Goal: Obtain resource: Obtain resource

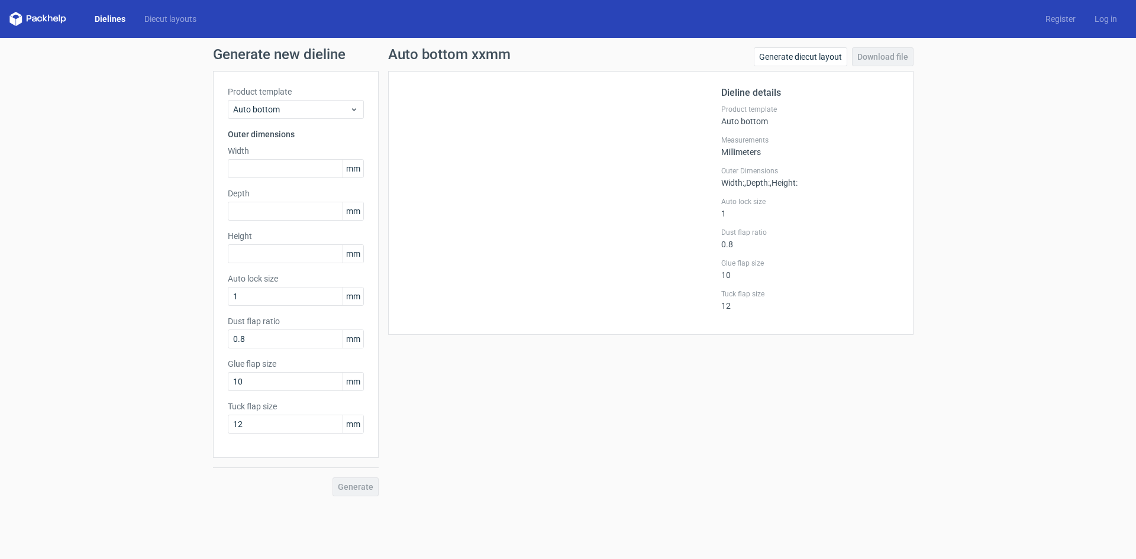
click at [112, 14] on link "Dielines" at bounding box center [110, 19] width 50 height 12
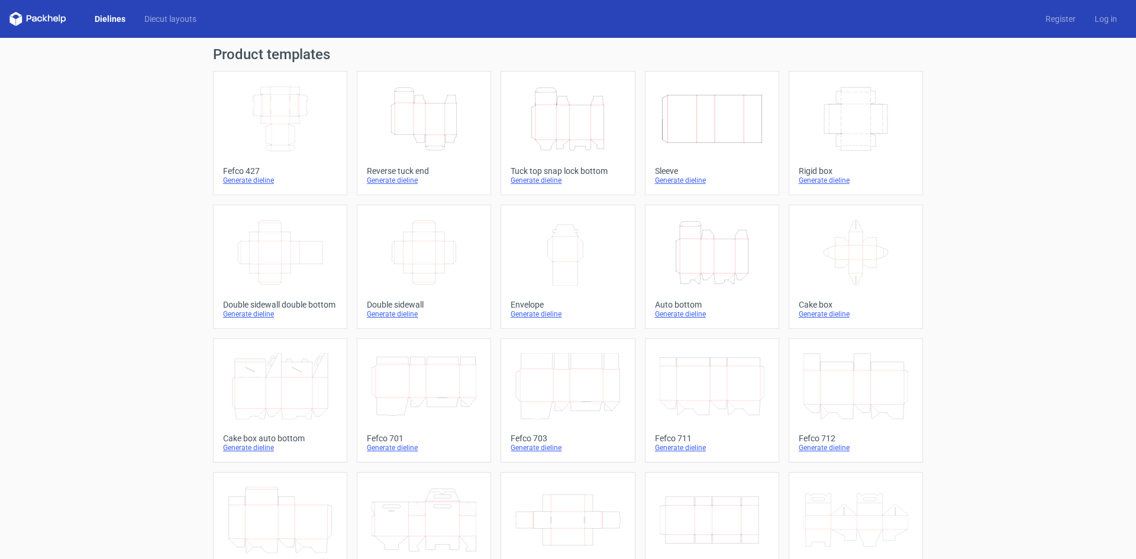
scroll to position [181, 0]
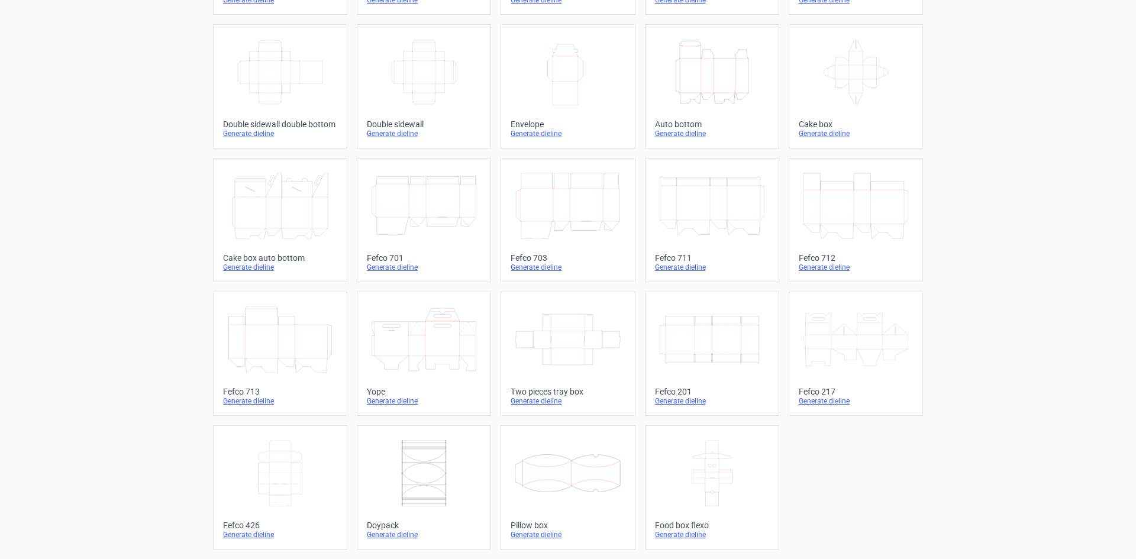
click at [826, 400] on div "Generate dieline" at bounding box center [856, 401] width 114 height 9
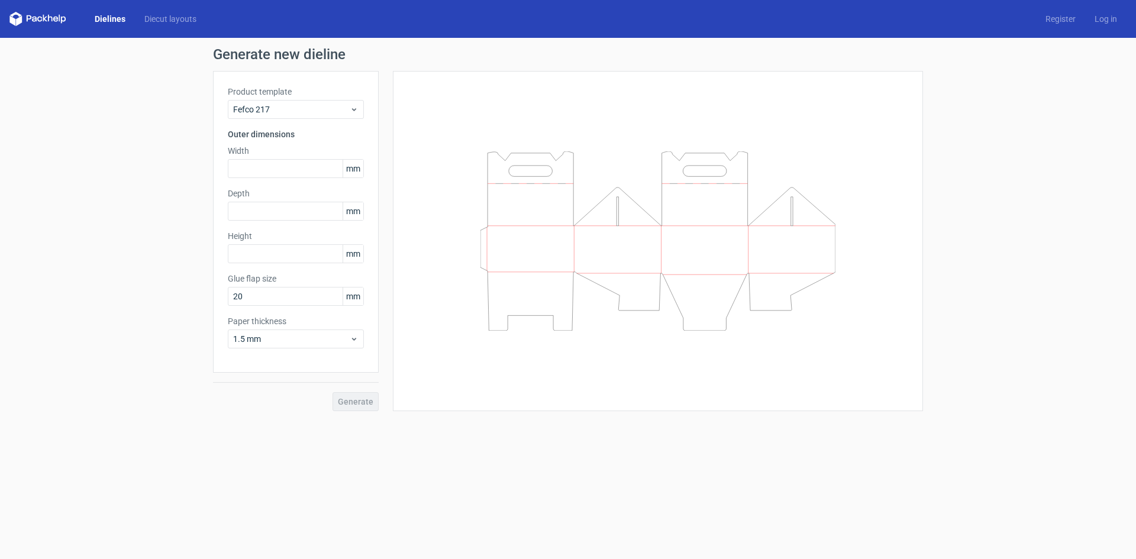
click at [265, 198] on label "Depth" at bounding box center [296, 194] width 136 height 12
click at [260, 173] on input "text" at bounding box center [296, 168] width 136 height 19
type input "255"
type input "190"
type input "140"
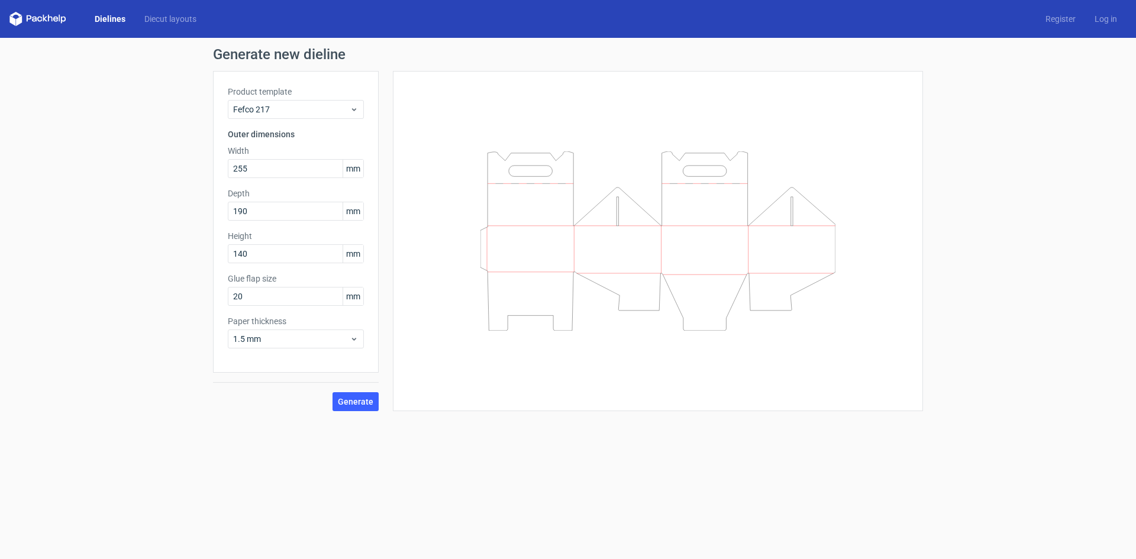
click at [259, 349] on div "Product template Fefco 217 Outer dimensions Width 255 mm Depth 190 mm Height 14…" at bounding box center [296, 222] width 166 height 302
click at [260, 349] on div "Product template Fefco 217 Outer dimensions Width 255 mm Depth 190 mm Height 14…" at bounding box center [296, 222] width 166 height 302
drag, startPoint x: 260, startPoint y: 325, endPoint x: 263, endPoint y: 337, distance: 12.7
click at [260, 326] on label "Paper thickness" at bounding box center [296, 321] width 136 height 12
click at [265, 346] on div "1.5 mm" at bounding box center [296, 339] width 136 height 19
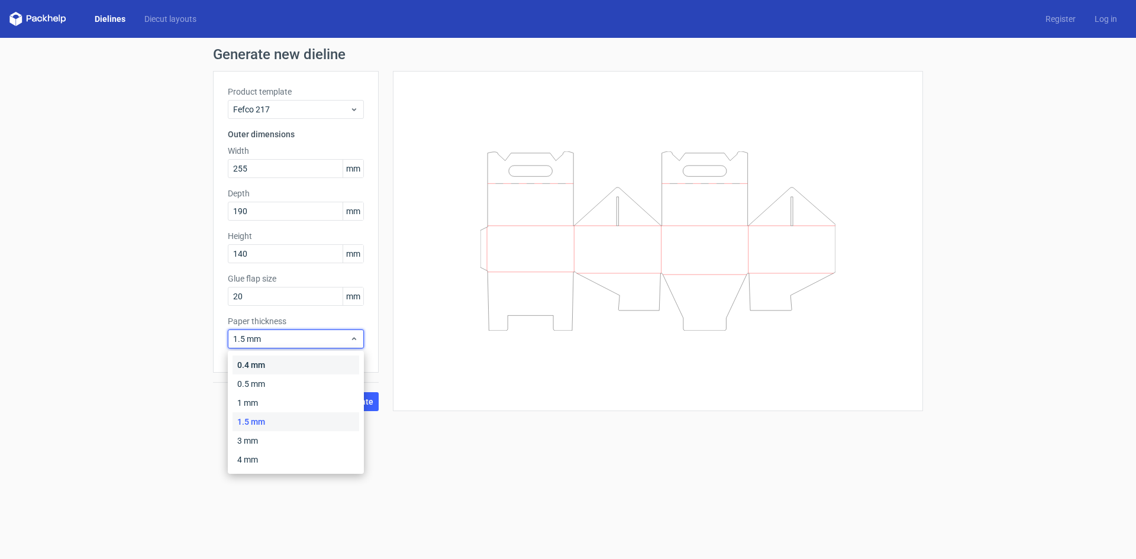
click at [264, 359] on div "0.4 mm" at bounding box center [296, 365] width 127 height 19
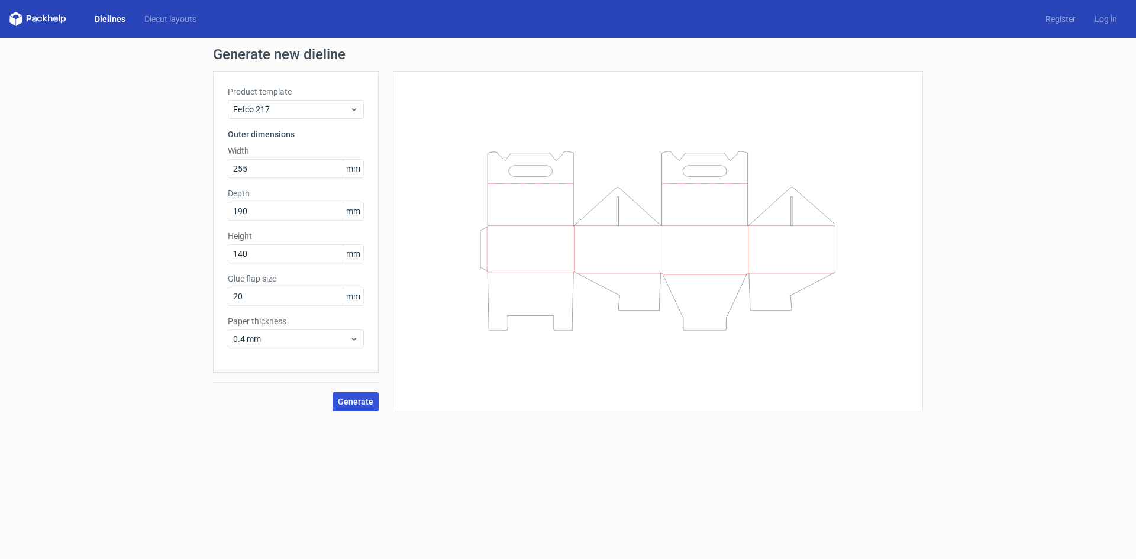
click at [337, 403] on button "Generate" at bounding box center [356, 401] width 46 height 19
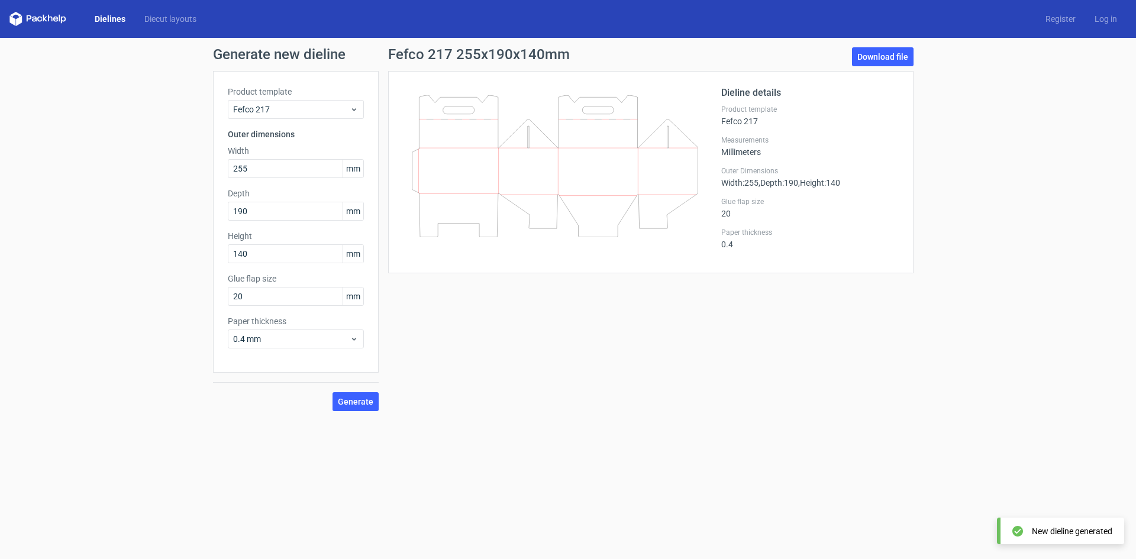
click at [881, 66] on div "Download file" at bounding box center [883, 59] width 62 height 24
click at [880, 61] on link "Download file" at bounding box center [883, 56] width 62 height 19
click at [67, 20] on div "Dielines Diecut layouts" at bounding box center [107, 19] width 196 height 14
click at [56, 20] on icon at bounding box center [37, 19] width 57 height 14
click at [47, 21] on icon at bounding box center [37, 19] width 57 height 14
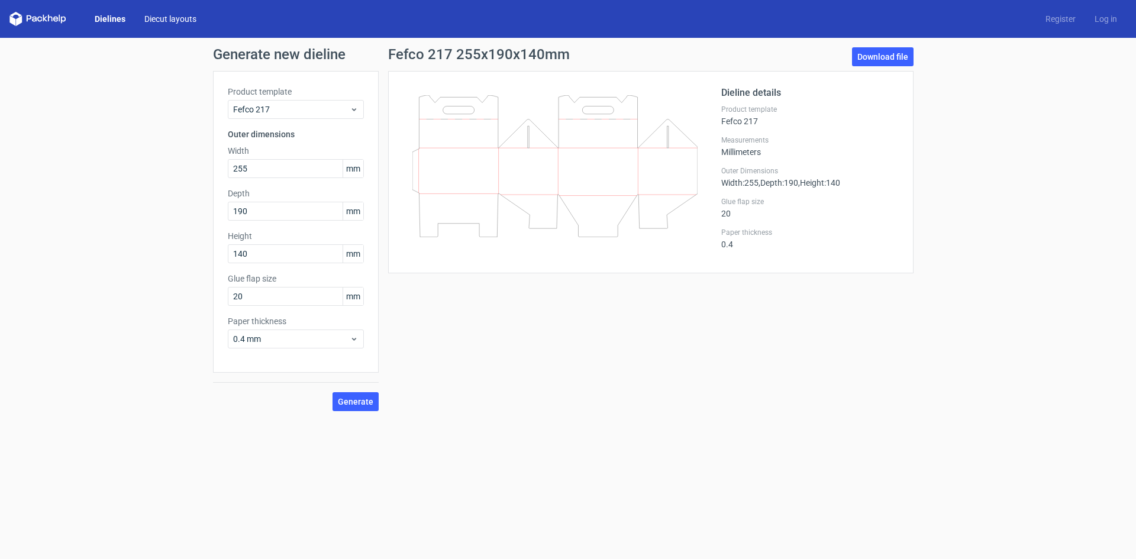
click at [172, 17] on link "Diecut layouts" at bounding box center [170, 19] width 71 height 12
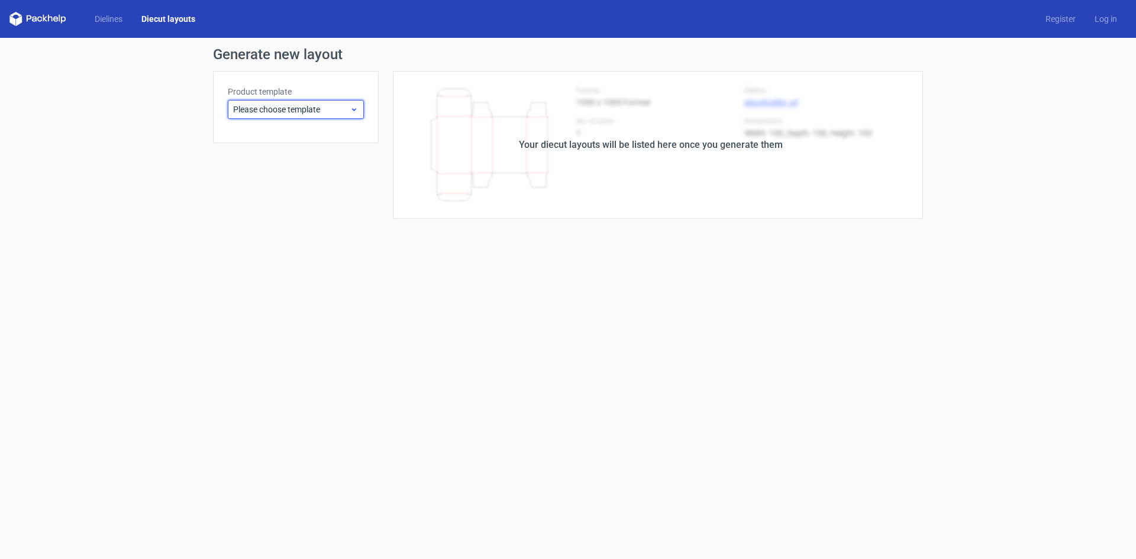
click at [311, 105] on span "Please choose template" at bounding box center [291, 110] width 117 height 12
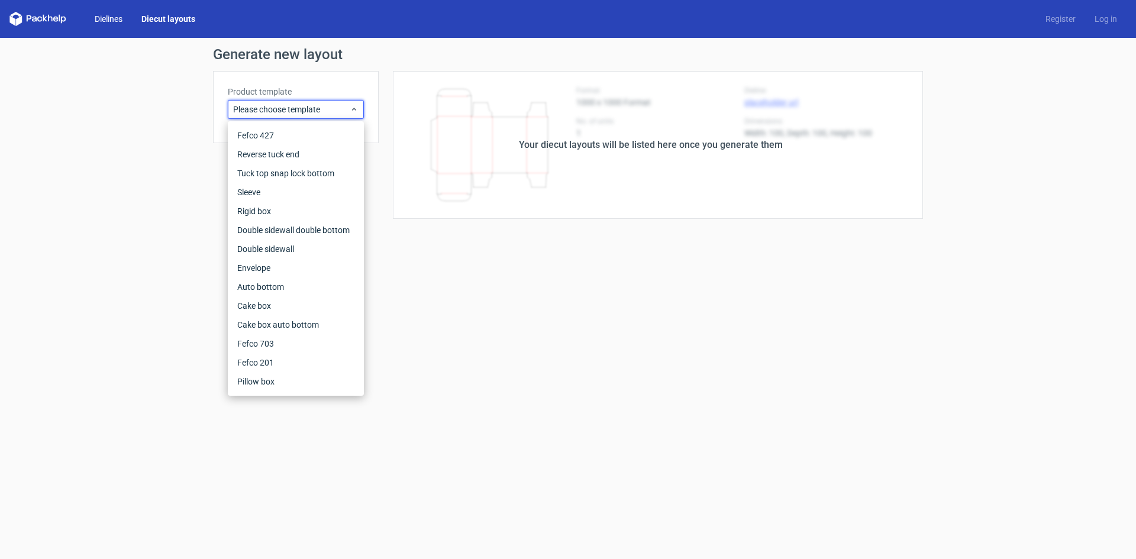
click at [98, 21] on link "Dielines" at bounding box center [108, 19] width 47 height 12
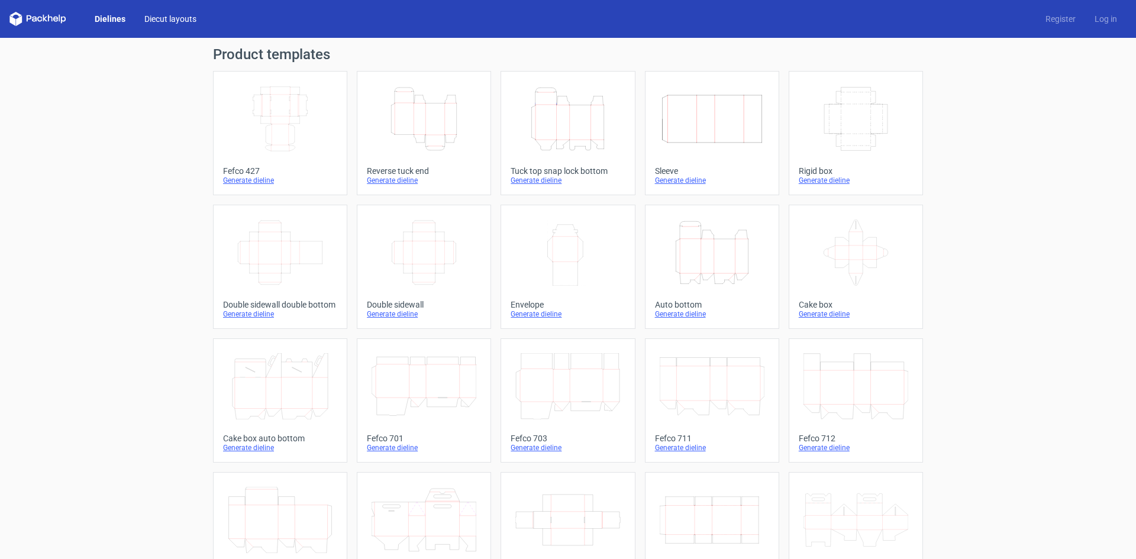
click at [160, 19] on link "Diecut layouts" at bounding box center [170, 19] width 71 height 12
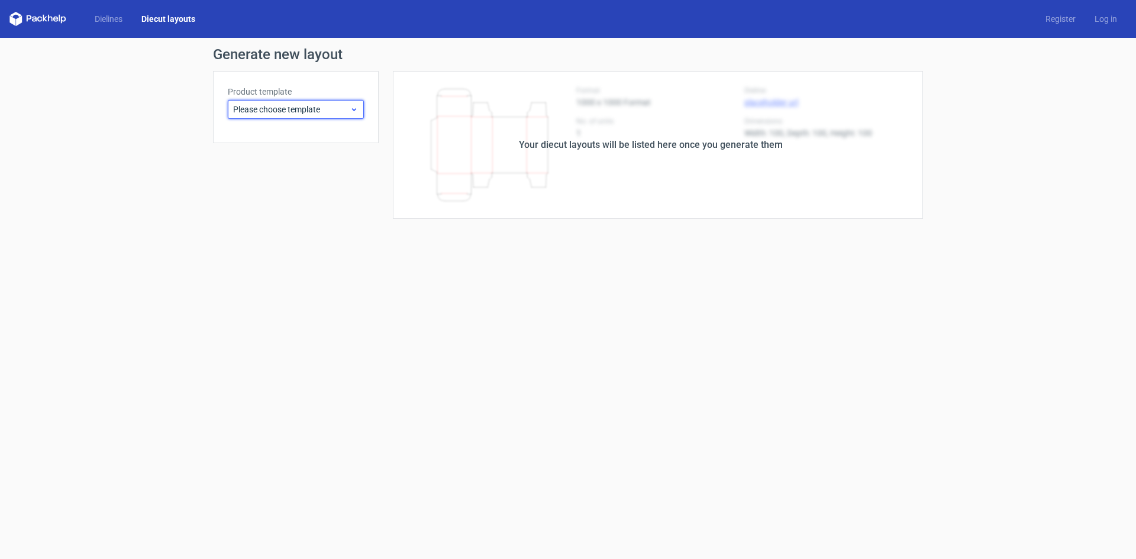
click at [288, 106] on span "Please choose template" at bounding box center [291, 110] width 117 height 12
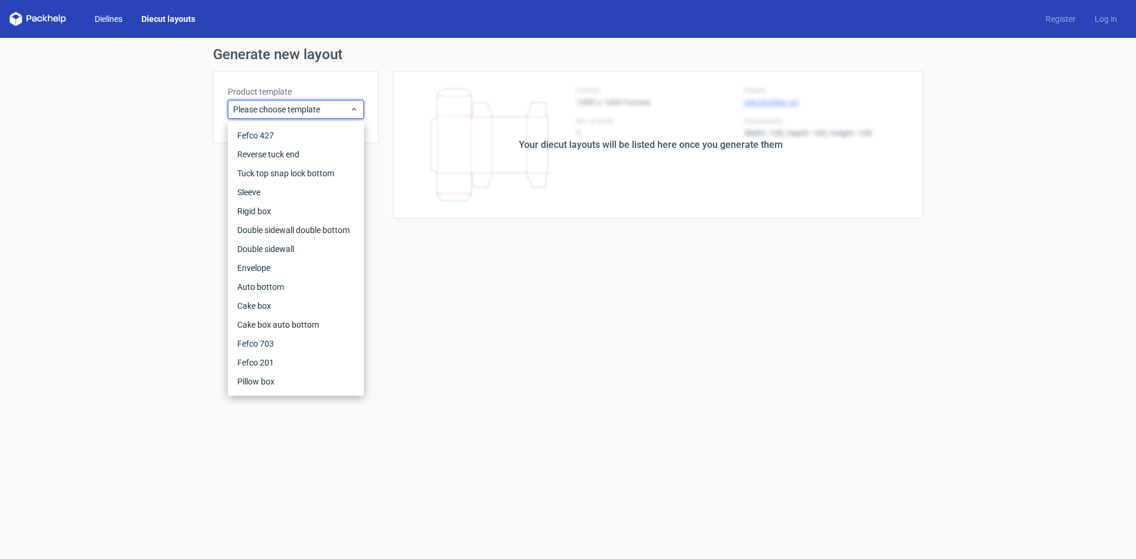
click at [117, 20] on link "Dielines" at bounding box center [108, 19] width 47 height 12
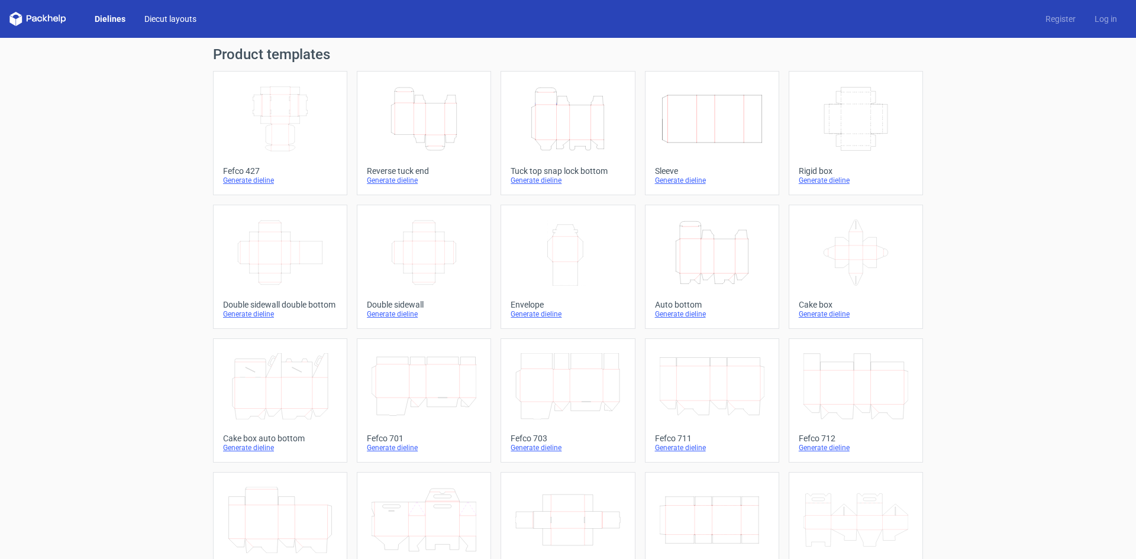
click at [174, 19] on link "Diecut layouts" at bounding box center [170, 19] width 71 height 12
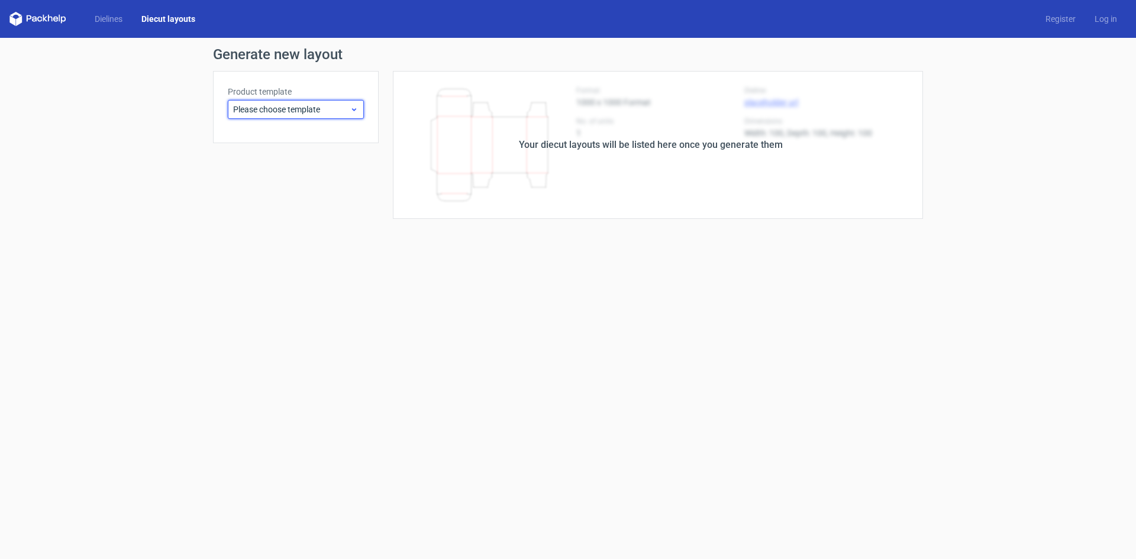
click at [340, 107] on span "Please choose template" at bounding box center [291, 110] width 117 height 12
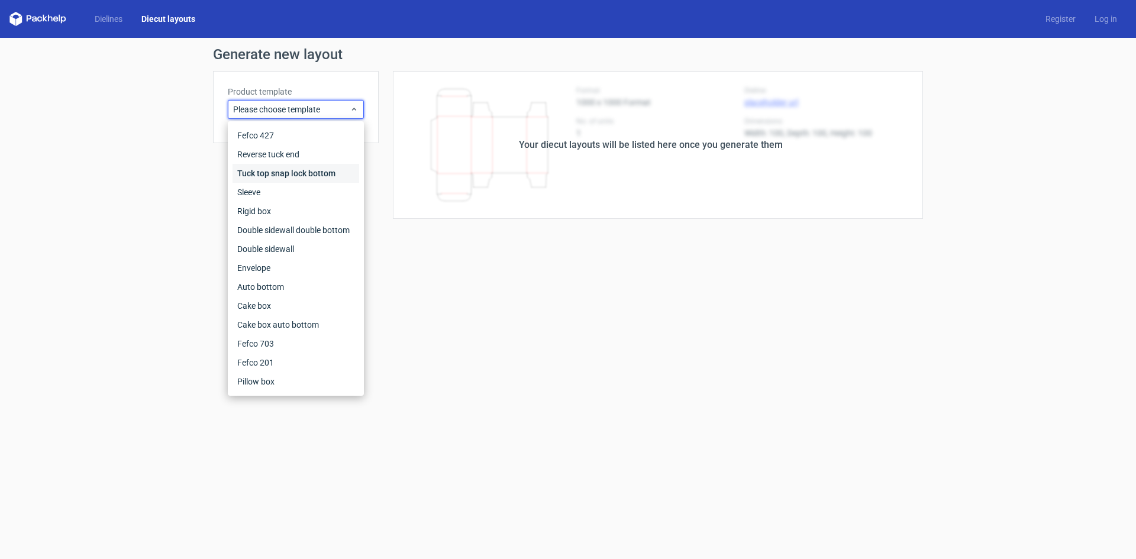
click at [305, 168] on div "Tuck top snap lock bottom" at bounding box center [296, 173] width 127 height 19
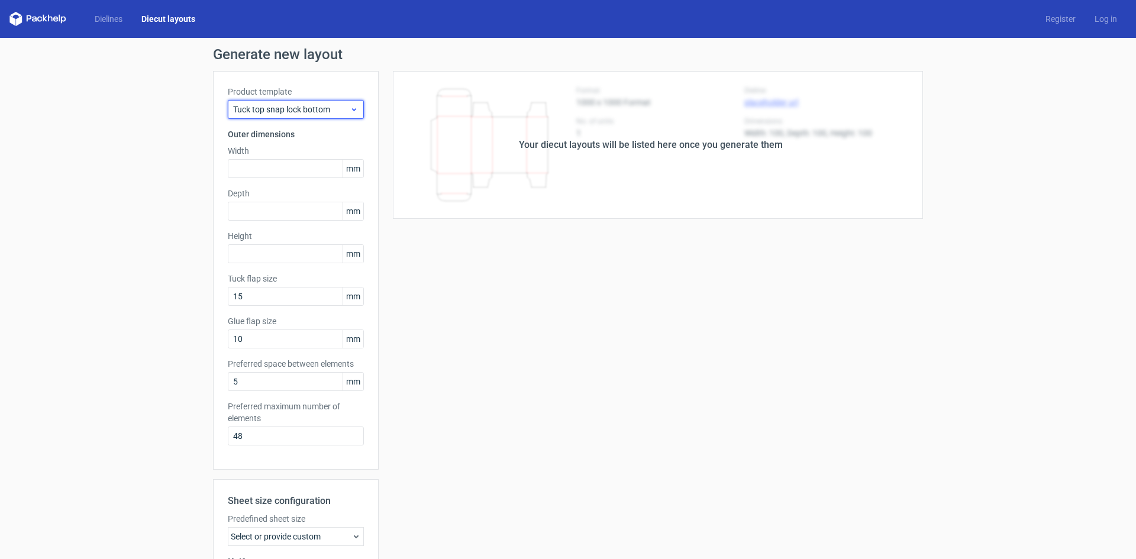
click at [302, 112] on span "Tuck top snap lock bottom" at bounding box center [291, 110] width 117 height 12
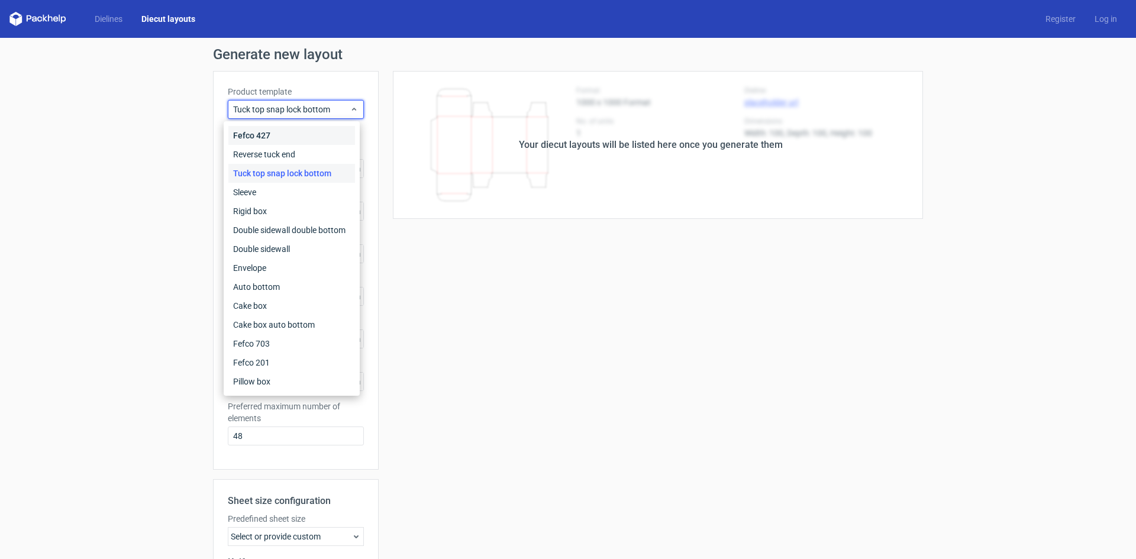
click at [266, 136] on div "Fefco 427" at bounding box center [291, 135] width 127 height 19
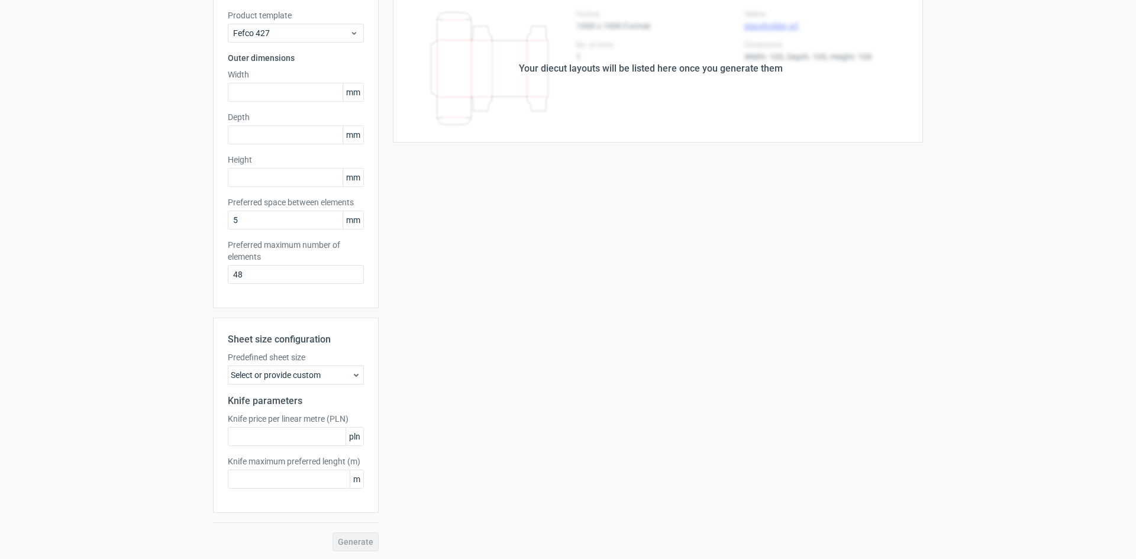
scroll to position [78, 0]
click at [261, 95] on input "text" at bounding box center [296, 90] width 136 height 19
type input "255"
type input "190"
type input "140"
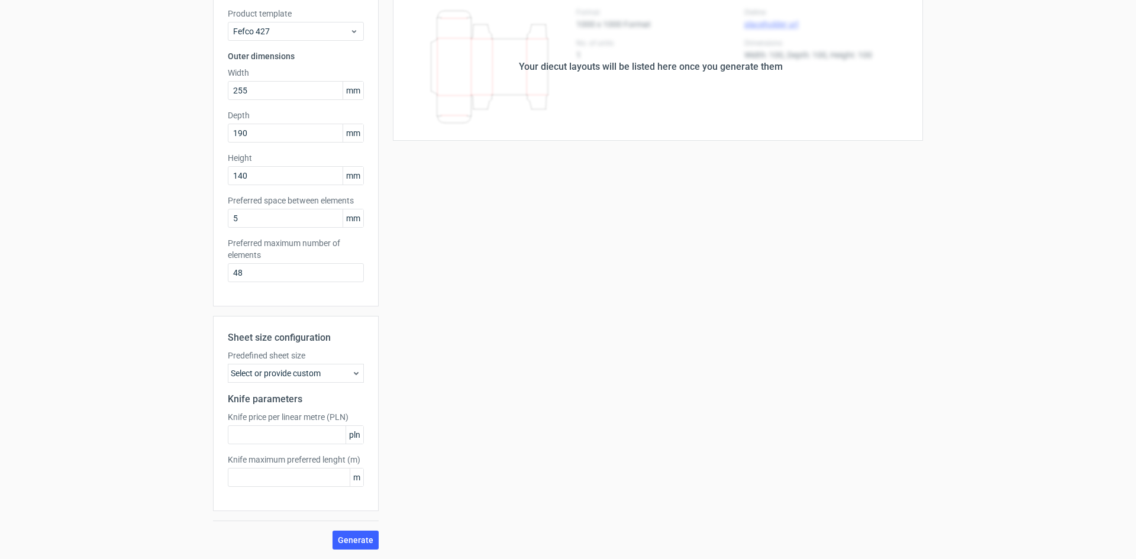
click at [309, 361] on label "Predefined sheet size" at bounding box center [296, 356] width 136 height 12
click at [305, 378] on div "Select or provide custom" at bounding box center [296, 373] width 136 height 19
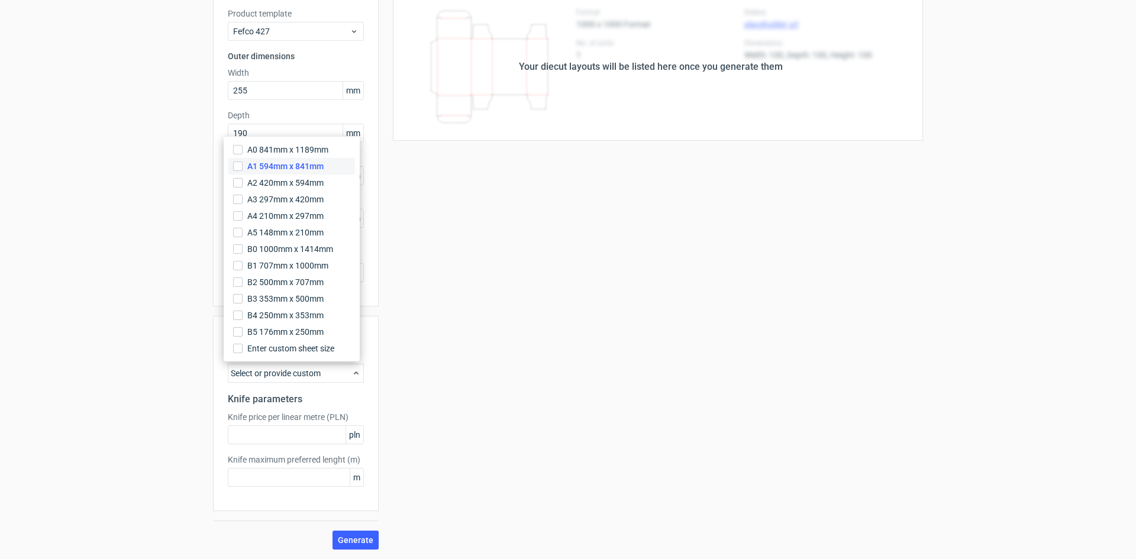
click at [317, 162] on span "A1 594mm x 841mm" at bounding box center [285, 166] width 76 height 12
click at [243, 162] on input "A1 594mm x 841mm" at bounding box center [237, 166] width 9 height 9
click at [345, 539] on span "Generate" at bounding box center [356, 540] width 36 height 8
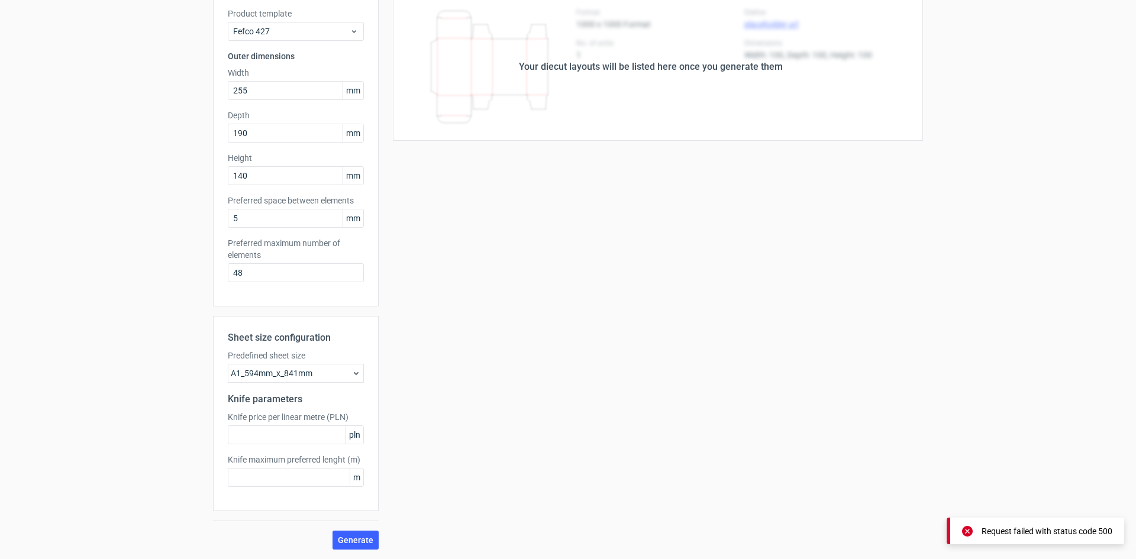
click at [313, 444] on div "Sheet size configuration Predefined sheet size A1_594mm_x_841mm Knife parameter…" at bounding box center [296, 413] width 166 height 195
click at [310, 438] on input "text" at bounding box center [296, 435] width 136 height 19
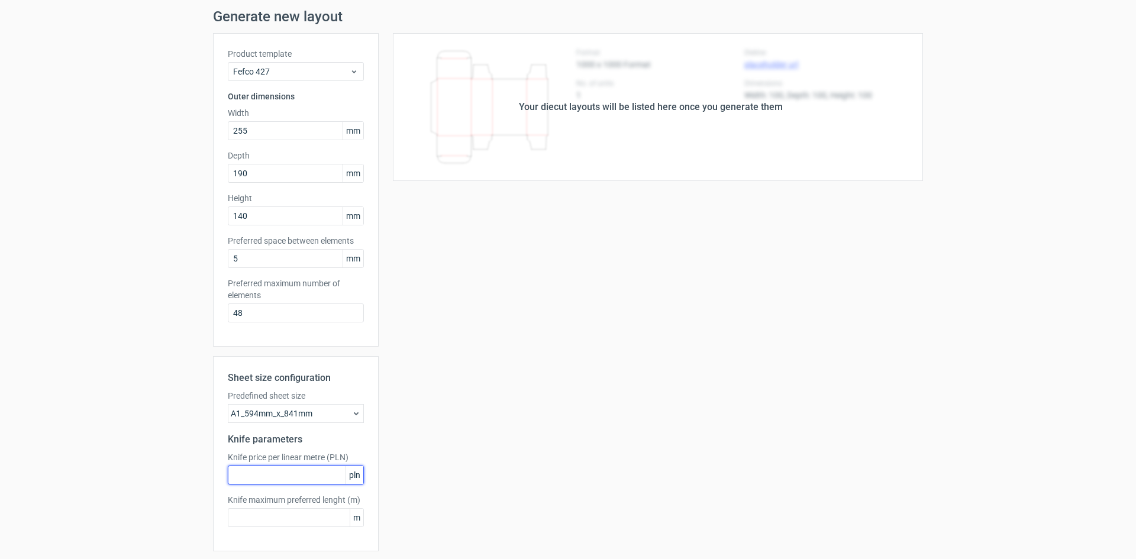
scroll to position [0, 0]
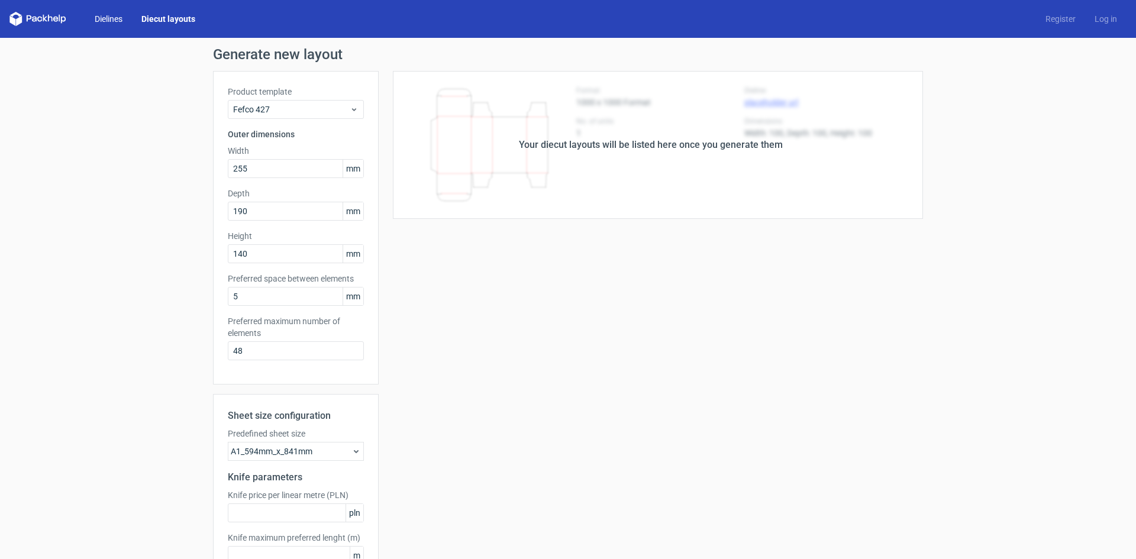
click at [112, 21] on link "Dielines" at bounding box center [108, 19] width 47 height 12
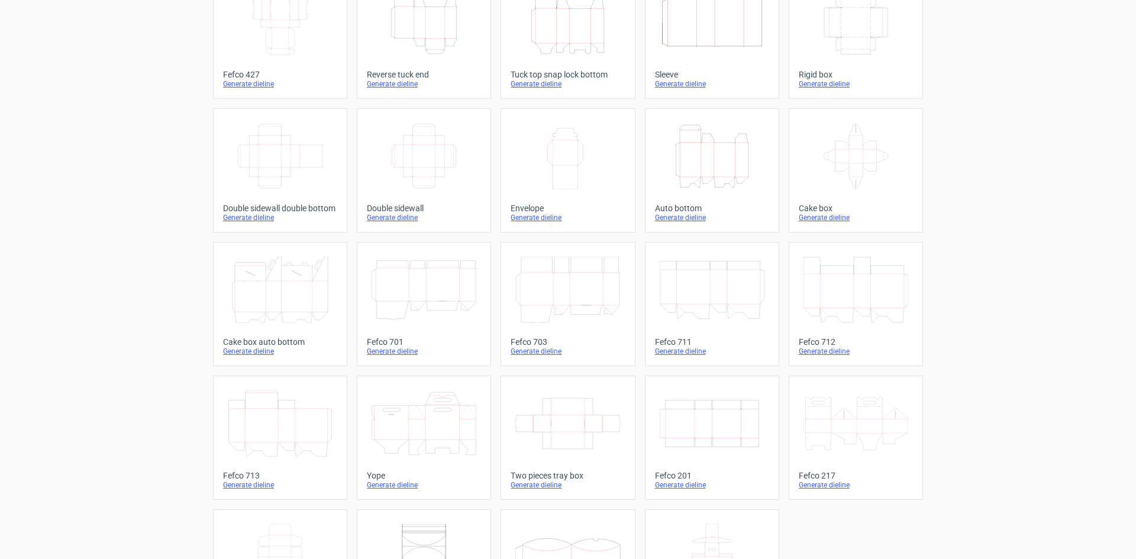
scroll to position [181, 0]
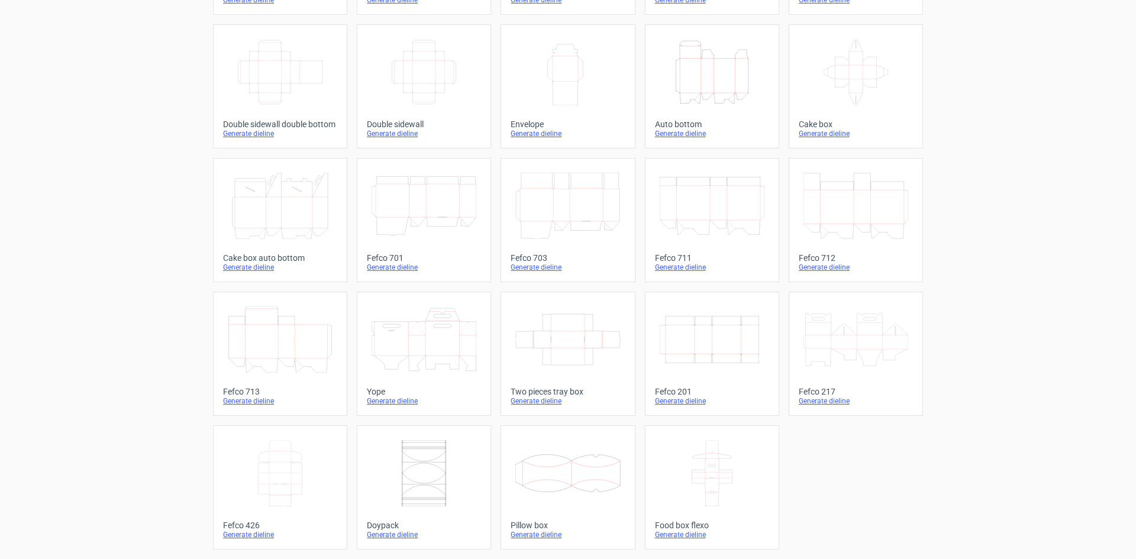
click at [803, 408] on link "Fefco 217 Generate dieline" at bounding box center [856, 354] width 134 height 124
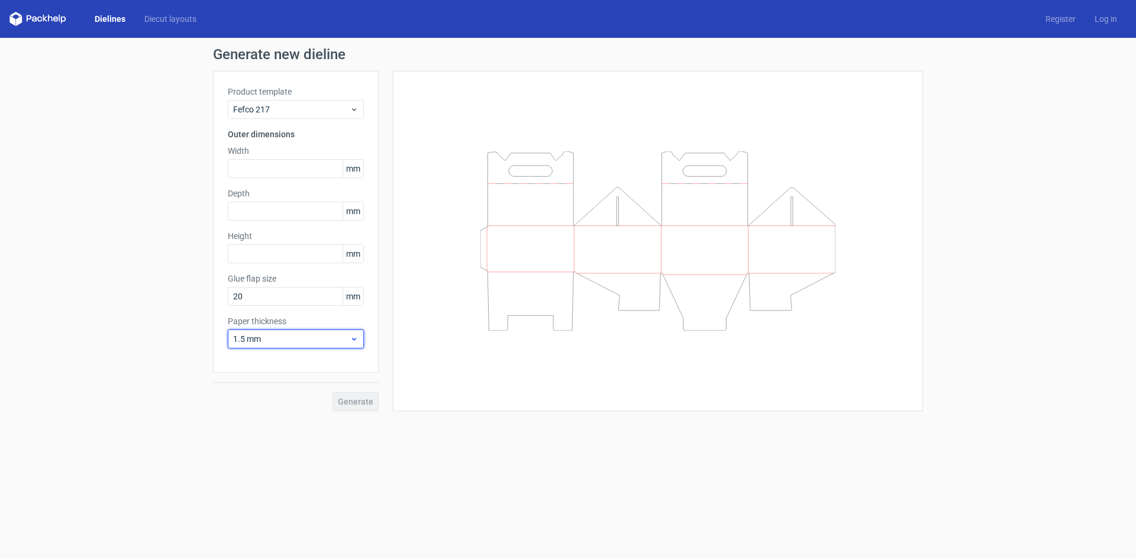
click at [308, 347] on div "1.5 mm" at bounding box center [296, 339] width 136 height 19
click at [299, 360] on div "0.4 mm" at bounding box center [296, 365] width 127 height 19
click at [117, 17] on link "Dielines" at bounding box center [110, 19] width 50 height 12
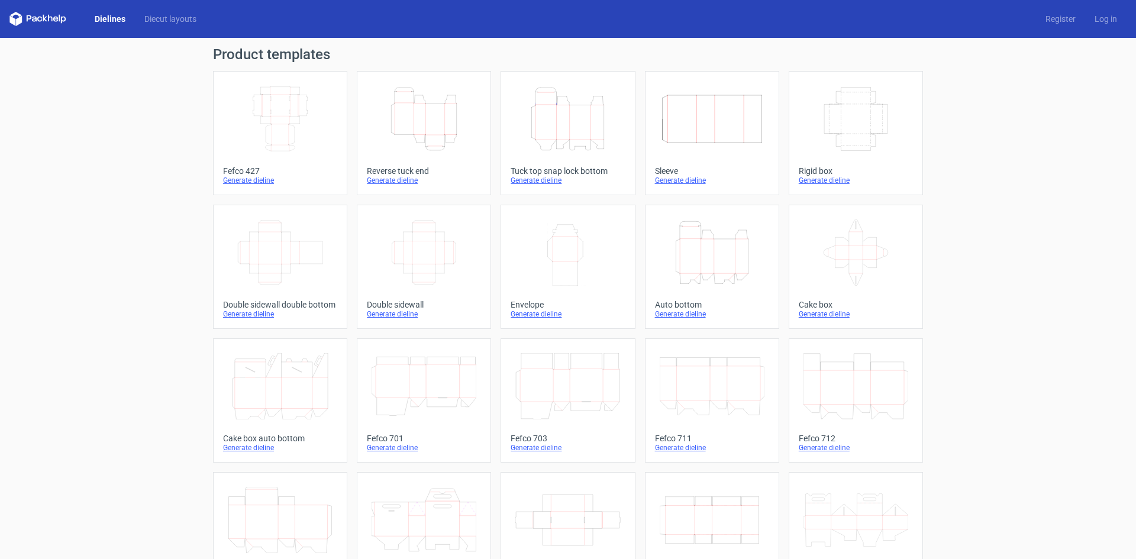
click at [565, 126] on icon "Height Depth Width" at bounding box center [568, 119] width 105 height 66
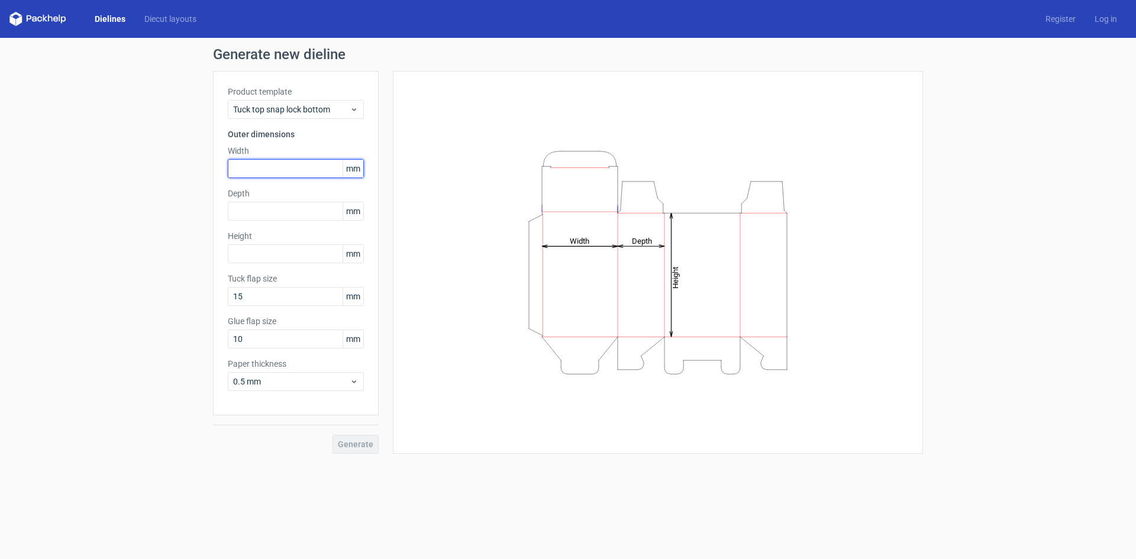
click at [257, 163] on input "text" at bounding box center [296, 168] width 136 height 19
type input "255"
type input "190"
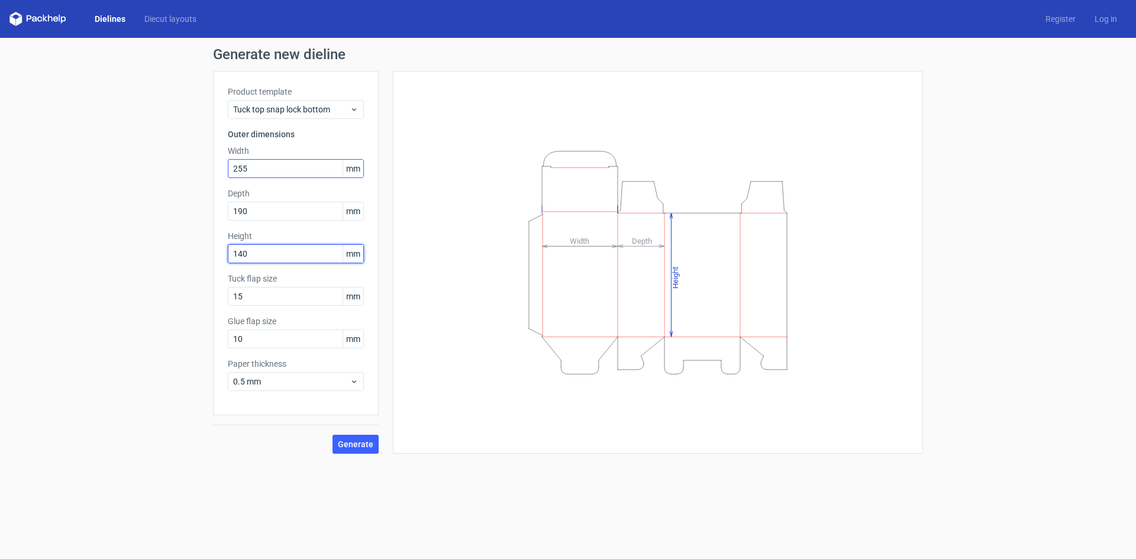
type input "140"
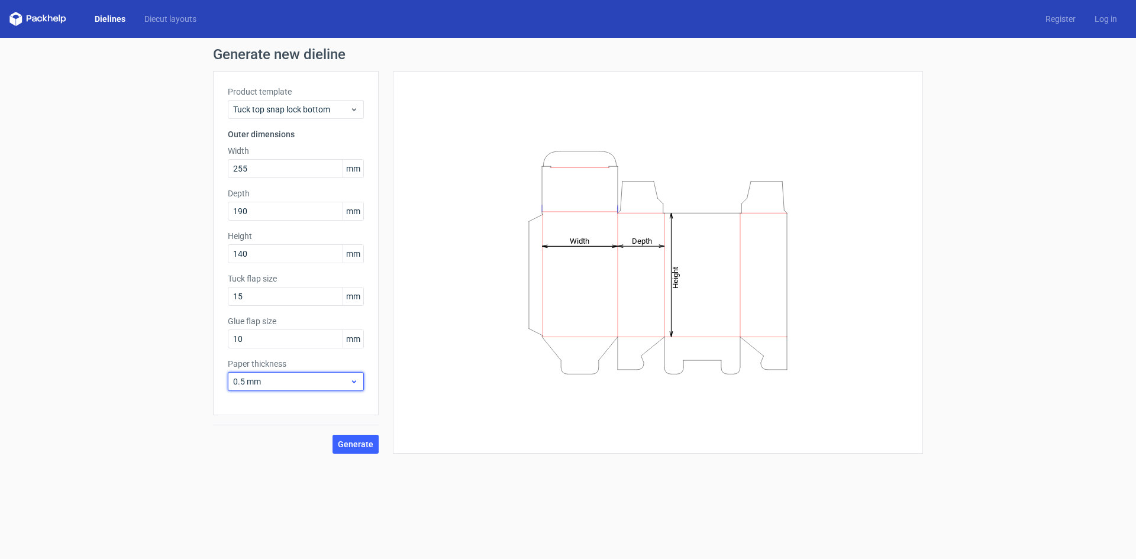
click at [261, 378] on span "0.5 mm" at bounding box center [291, 382] width 117 height 12
click at [263, 402] on div "0.4 mm" at bounding box center [296, 407] width 127 height 19
click at [366, 441] on span "Generate" at bounding box center [356, 444] width 36 height 8
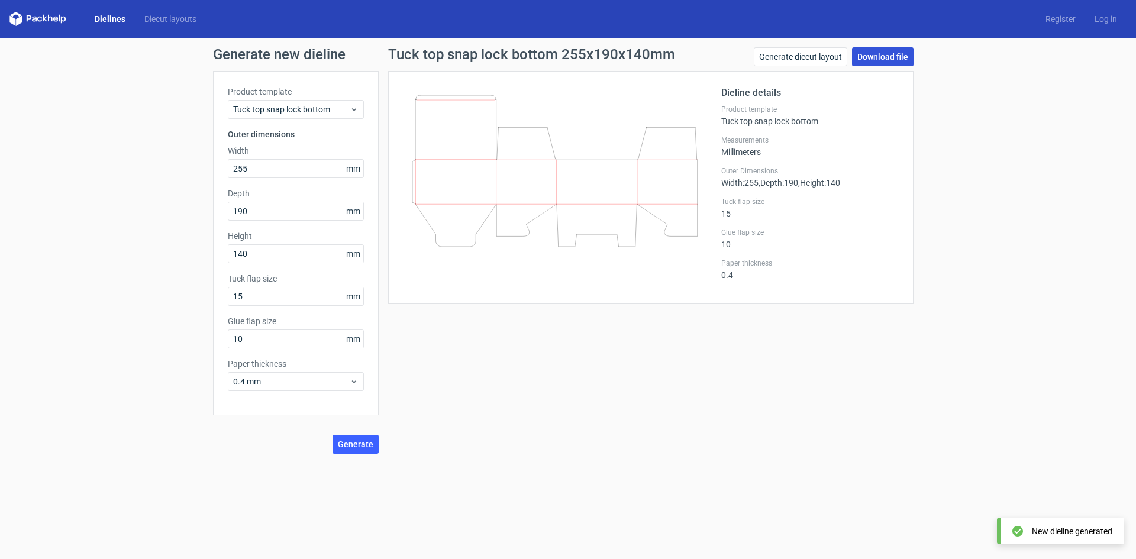
click at [875, 53] on link "Download file" at bounding box center [883, 56] width 62 height 19
click at [327, 386] on span "0.4 mm" at bounding box center [291, 382] width 117 height 12
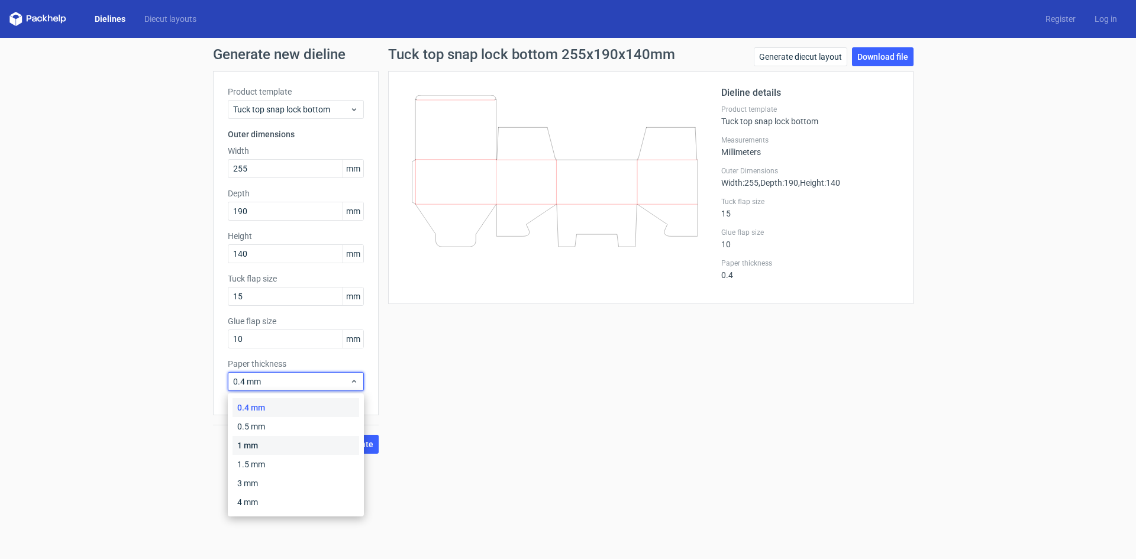
click at [278, 444] on div "1 mm" at bounding box center [296, 445] width 127 height 19
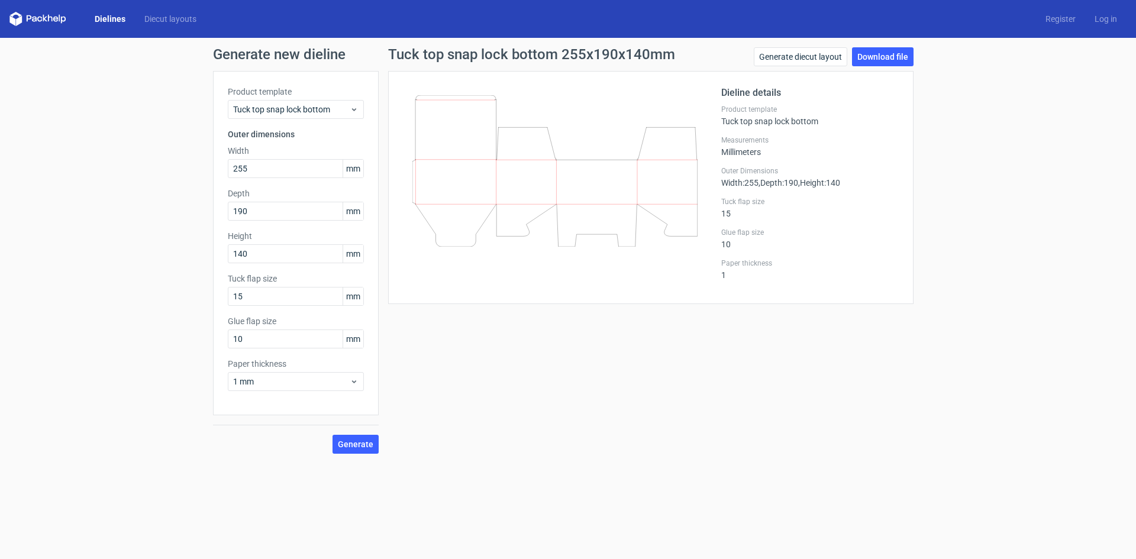
click at [366, 455] on div "Generate new dieline Product template Tuck top snap lock bottom Outer dimension…" at bounding box center [568, 251] width 1136 height 426
click at [357, 444] on span "Generate" at bounding box center [356, 444] width 36 height 8
click at [878, 62] on link "Download file" at bounding box center [883, 56] width 62 height 19
click at [961, 170] on div "Generate new dieline Product template Tuck top snap lock bottom Outer dimension…" at bounding box center [568, 251] width 1136 height 426
click at [831, 60] on link "Generate diecut layout" at bounding box center [801, 56] width 94 height 19
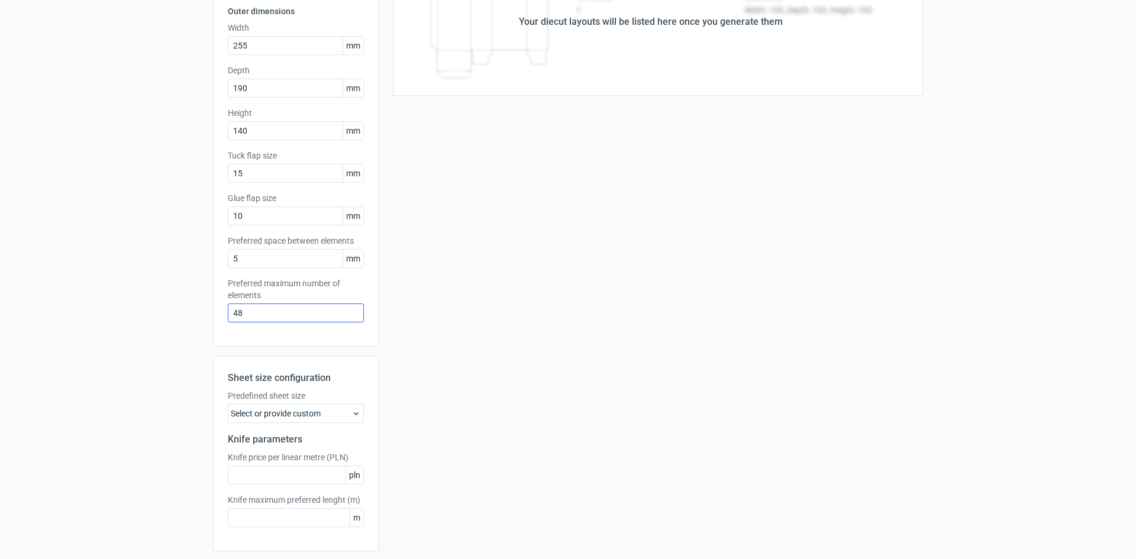
scroll to position [163, 0]
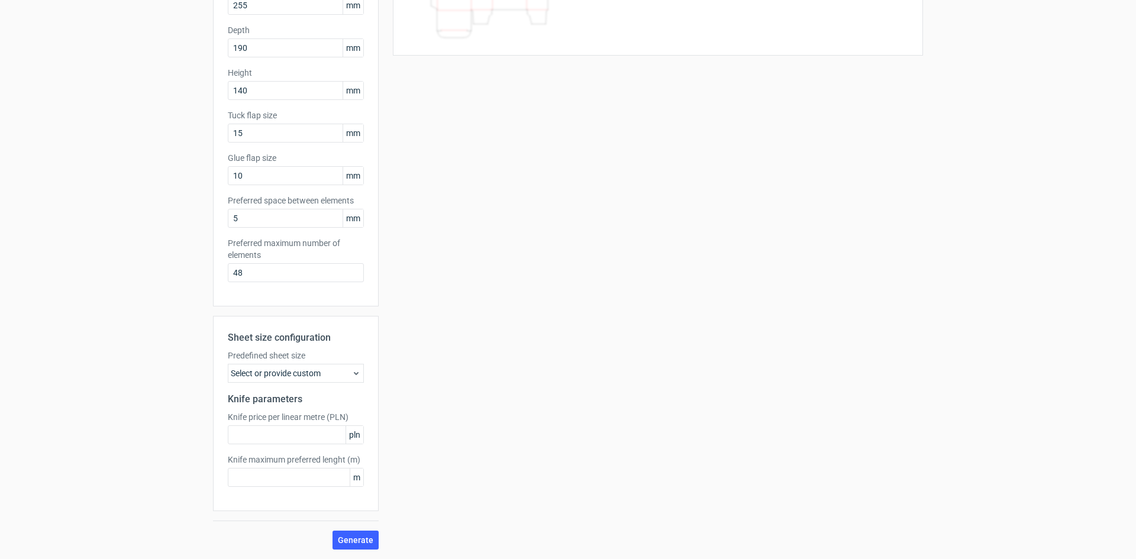
click at [362, 539] on div "Generate new layout Product template Tuck top snap lock bottom Outer dimensions…" at bounding box center [568, 217] width 1136 height 685
drag, startPoint x: 297, startPoint y: 279, endPoint x: 133, endPoint y: 278, distance: 163.4
click at [133, 278] on div "Generate new layout Product template Tuck top snap lock bottom Outer dimensions…" at bounding box center [568, 217] width 1136 height 685
type input "1"
click at [349, 530] on div "Sheet size configuration Predefined sheet size Select or provide custom Knife p…" at bounding box center [296, 433] width 166 height 234
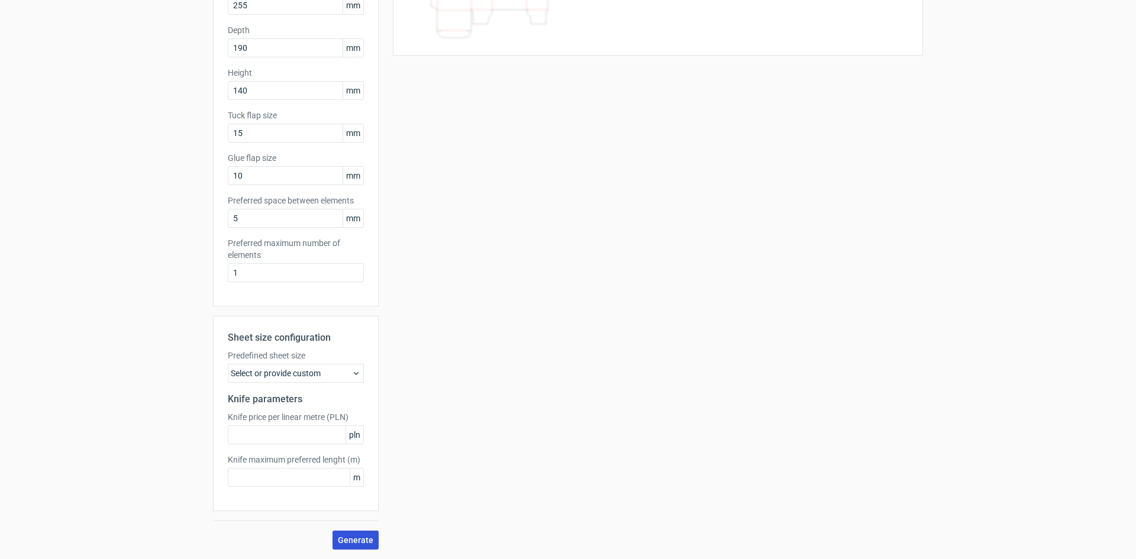
click at [353, 539] on button "Generate" at bounding box center [356, 540] width 46 height 19
click at [877, 5] on link "Download file" at bounding box center [878, 5] width 62 height 19
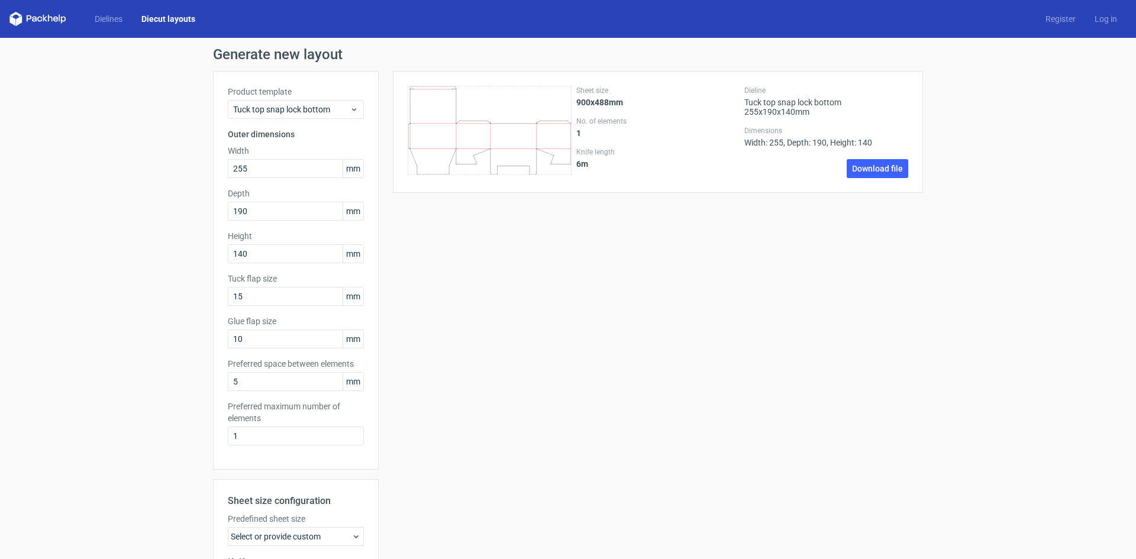
click at [416, 292] on div "Sheet size 900x488mm No. of elements 1 Knife length 6 m Dieline Tuck top snap l…" at bounding box center [651, 392] width 545 height 642
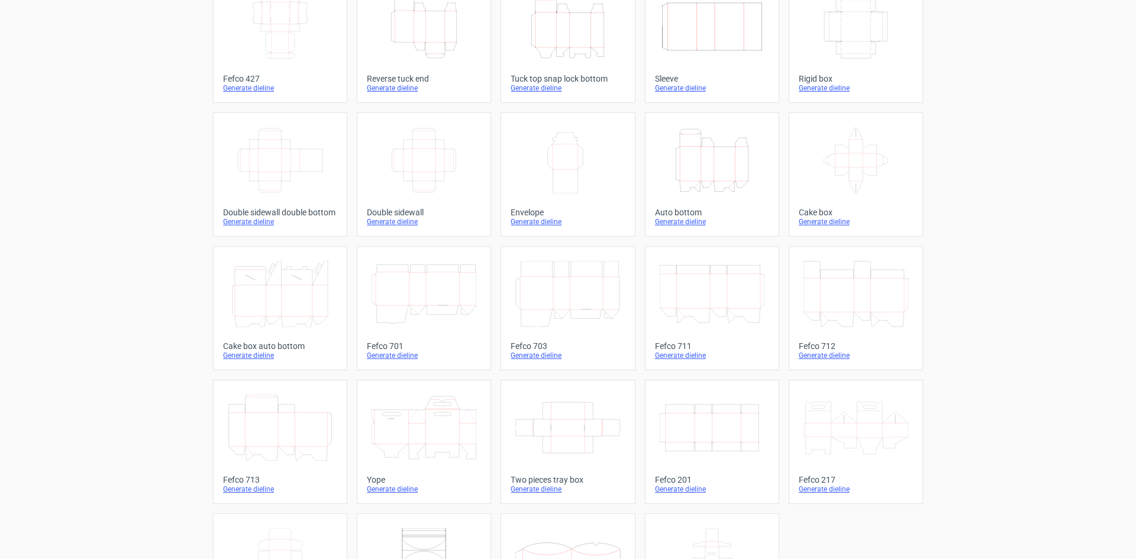
scroll to position [181, 0]
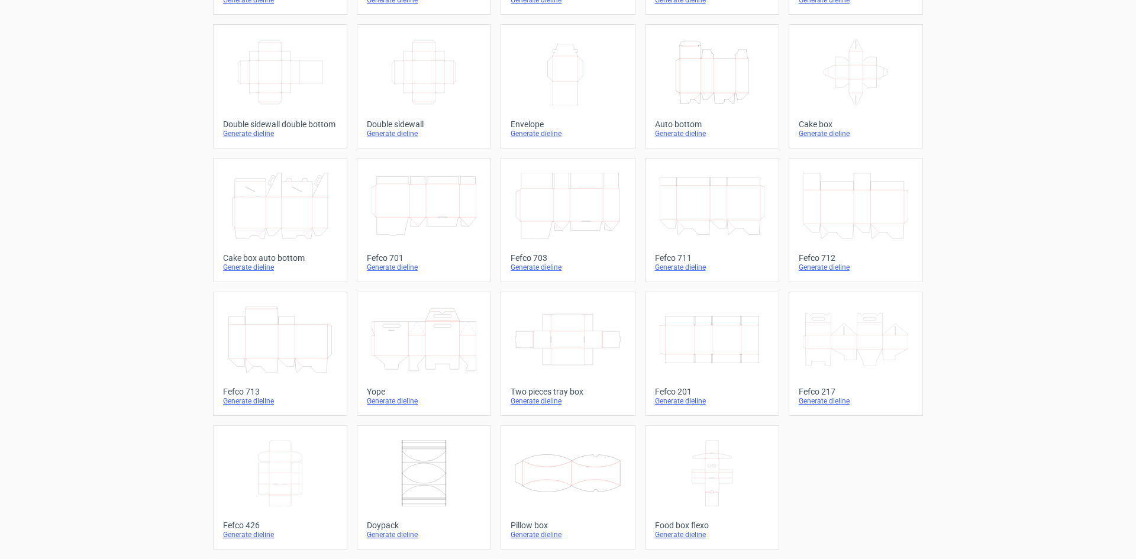
click at [827, 398] on div "Generate dieline" at bounding box center [856, 401] width 114 height 9
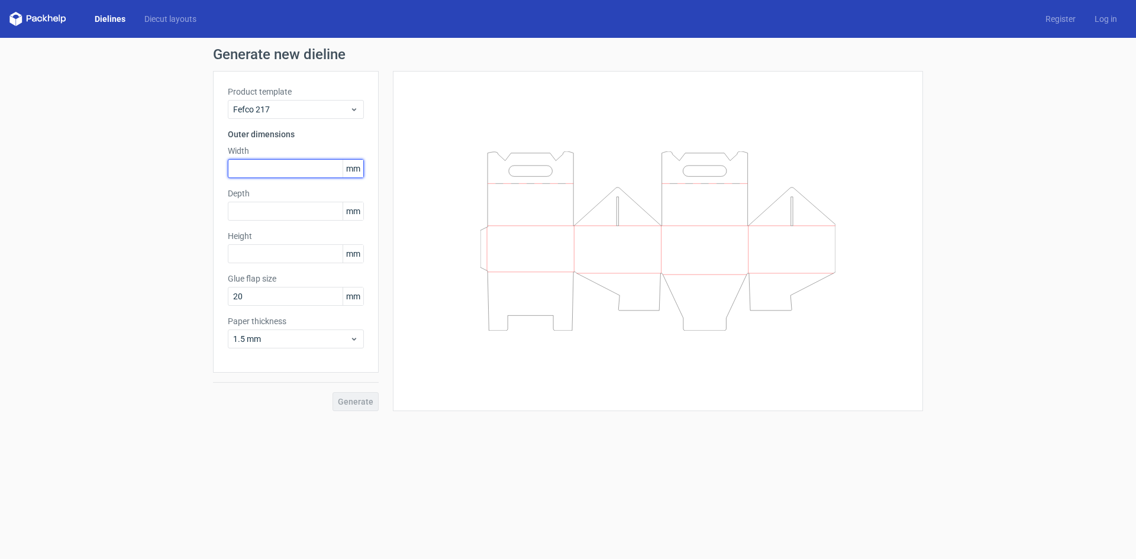
click at [268, 162] on input "text" at bounding box center [296, 168] width 136 height 19
type input "255"
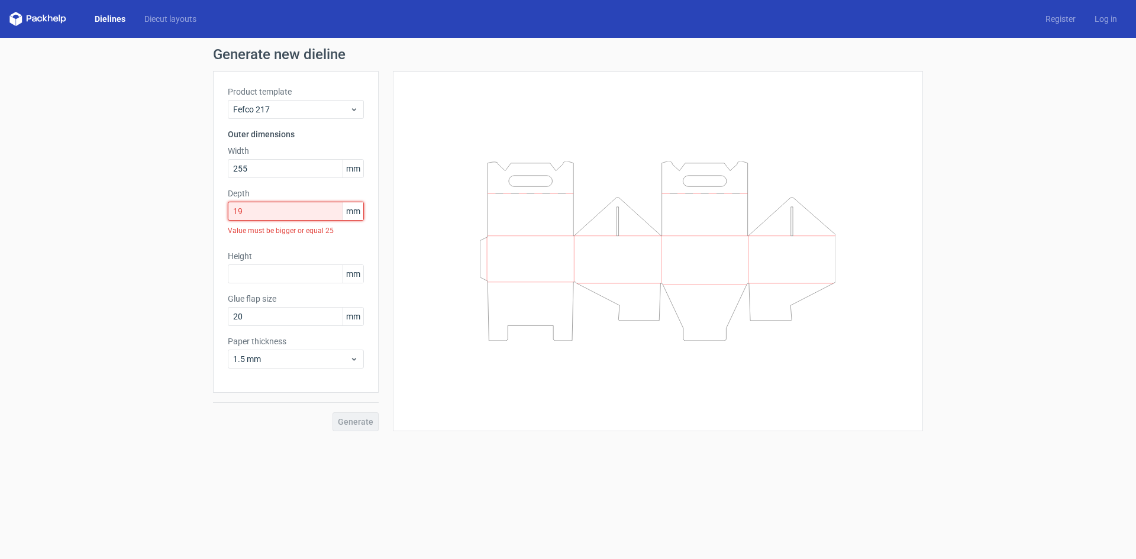
click at [275, 214] on input "19" at bounding box center [296, 211] width 136 height 19
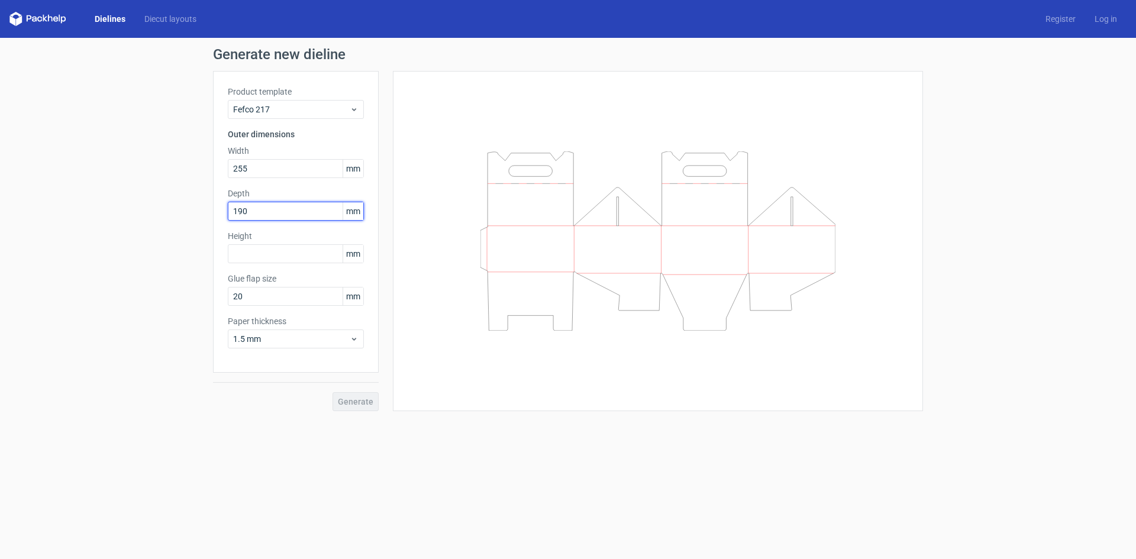
type input "190"
type input "140"
click at [292, 330] on div "1.5 mm" at bounding box center [296, 339] width 136 height 19
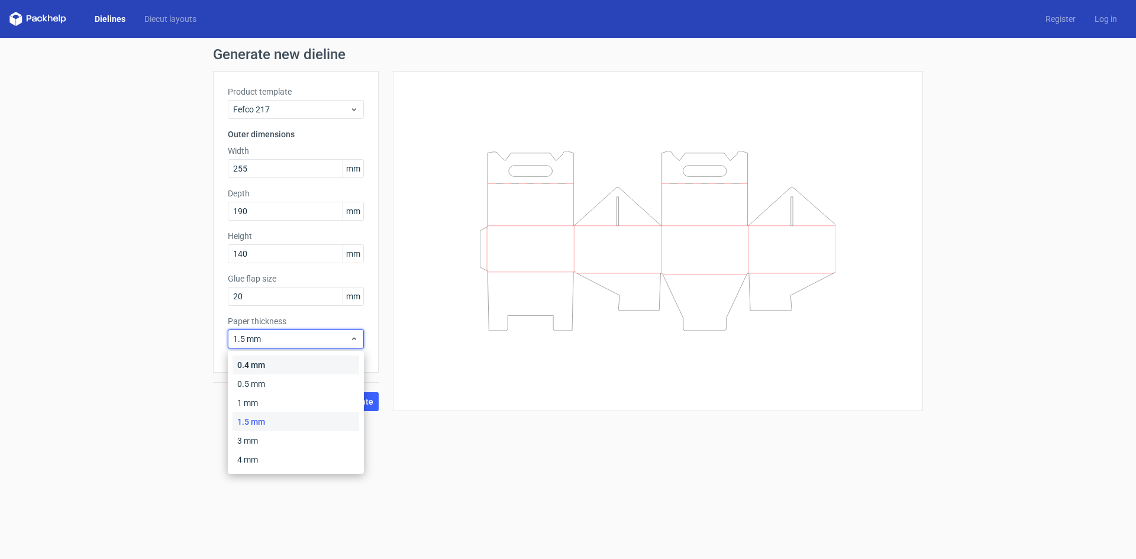
click at [287, 357] on div "0.4 mm" at bounding box center [296, 365] width 127 height 19
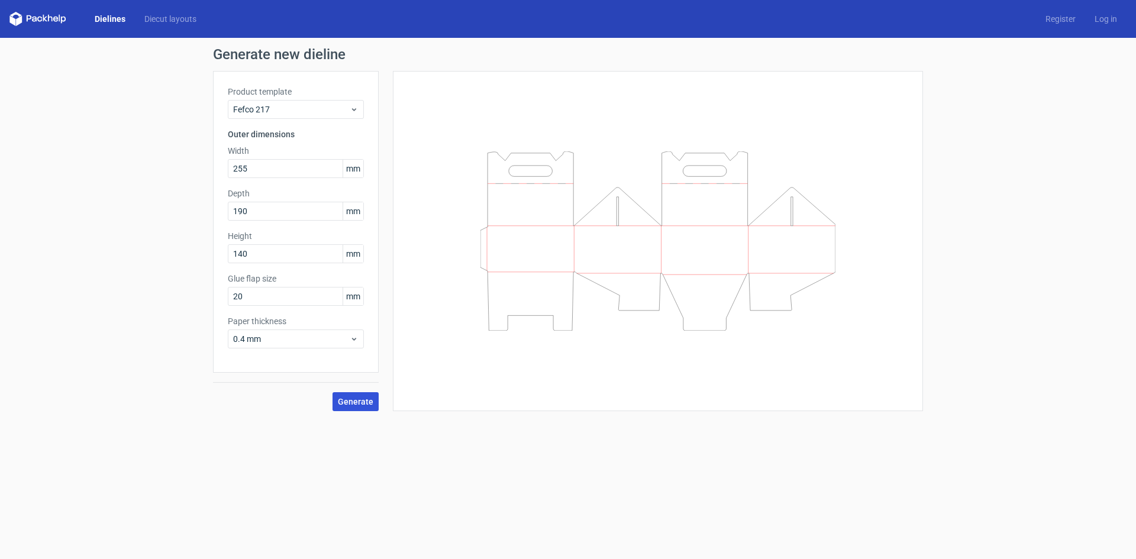
click at [349, 404] on span "Generate" at bounding box center [356, 402] width 36 height 8
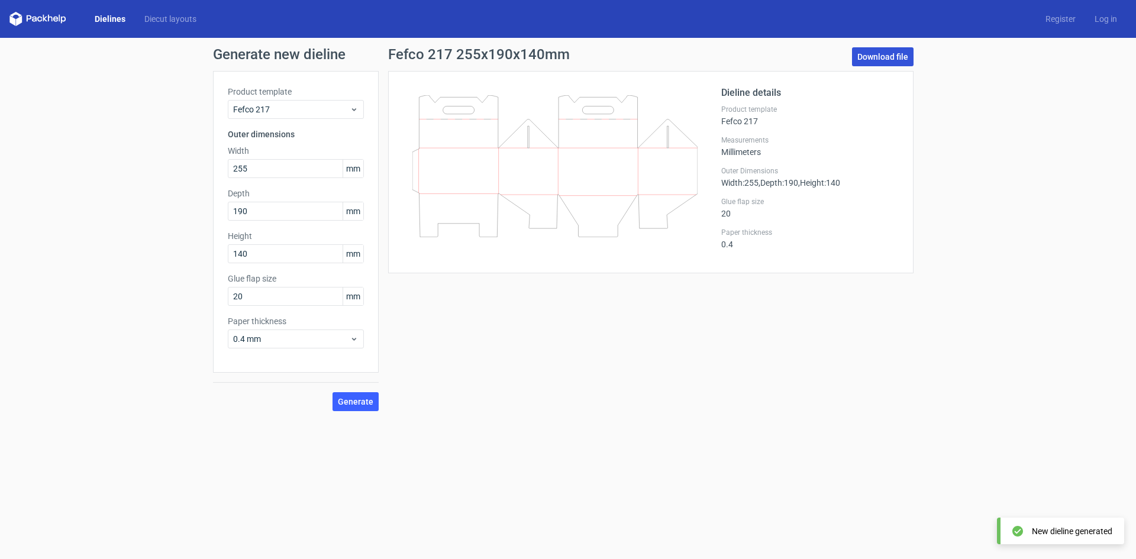
click at [874, 54] on link "Download file" at bounding box center [883, 56] width 62 height 19
drag, startPoint x: 1033, startPoint y: 163, endPoint x: 1043, endPoint y: 134, distance: 31.3
click at [1033, 163] on div "Generate new dieline Product template Fefco 217 Outer dimensions Width 255 mm D…" at bounding box center [568, 229] width 1136 height 383
click at [1103, 18] on link "Log in" at bounding box center [1105, 19] width 41 height 12
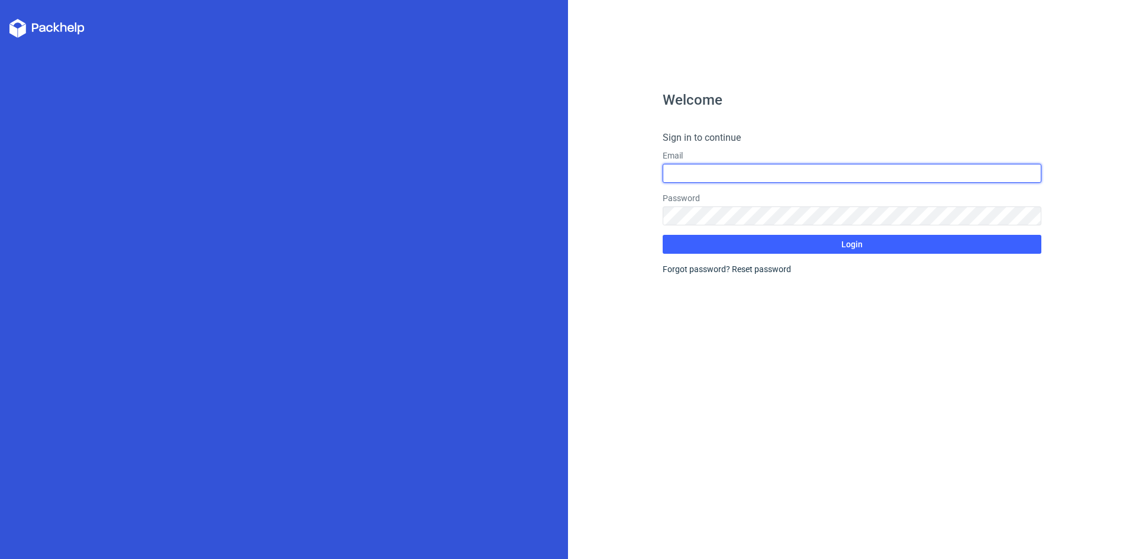
click at [737, 173] on input "text" at bounding box center [852, 173] width 379 height 19
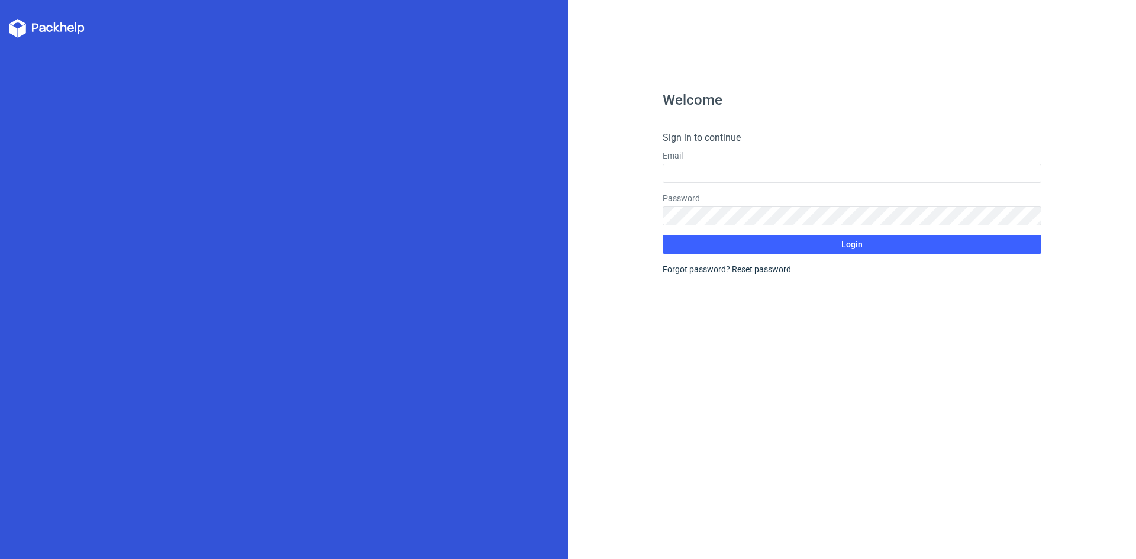
click at [853, 360] on div "Welcome Sign in to continue Email Password Login Forgot password? Reset password" at bounding box center [852, 326] width 379 height 466
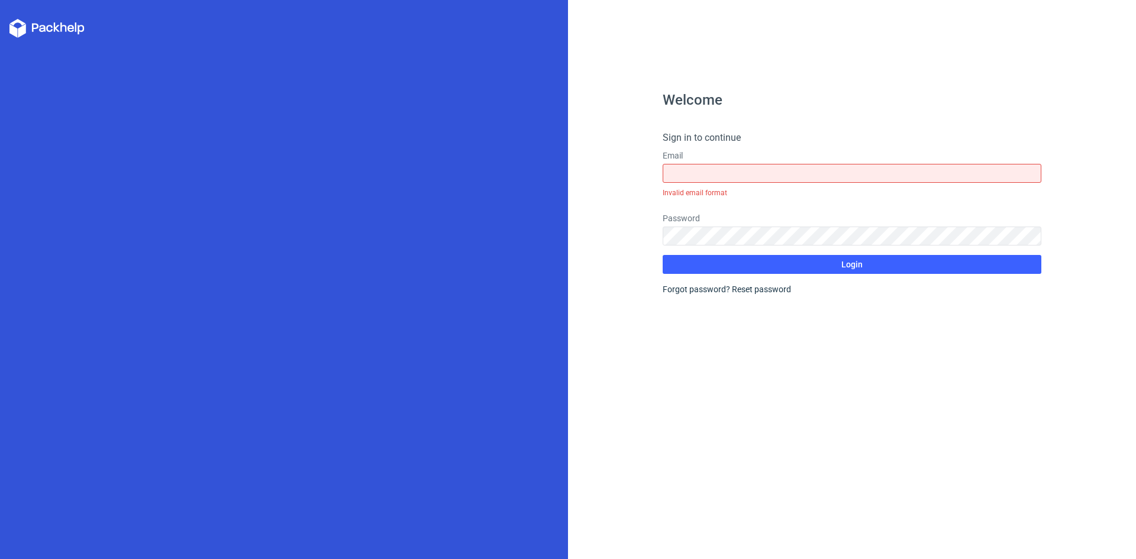
click at [57, 24] on icon at bounding box center [46, 28] width 75 height 19
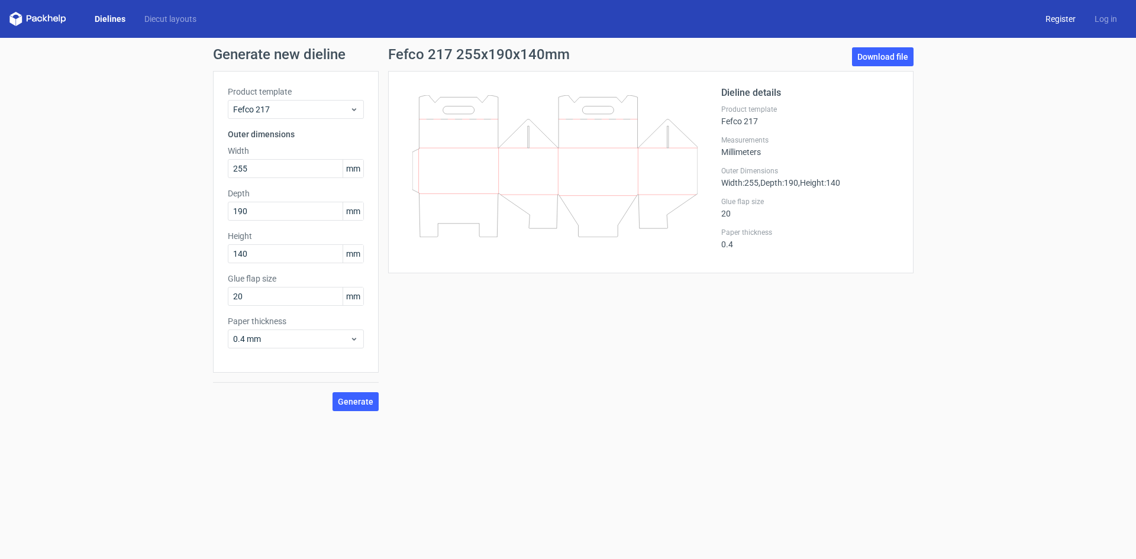
click at [1054, 17] on link "Register" at bounding box center [1060, 19] width 49 height 12
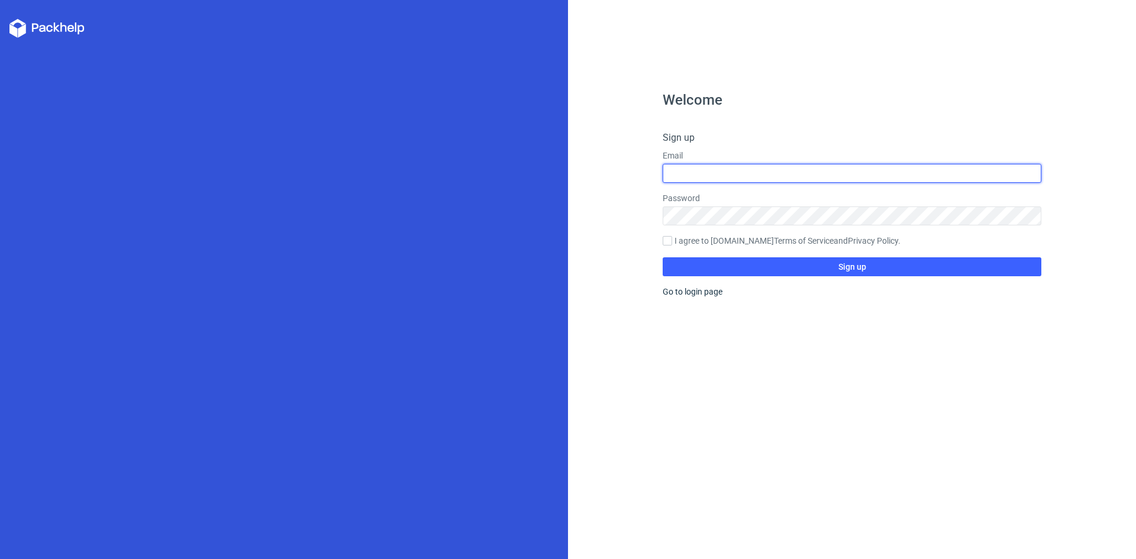
click at [779, 168] on input "text" at bounding box center [852, 173] width 379 height 19
type input "lksundar1045@gmail.com"
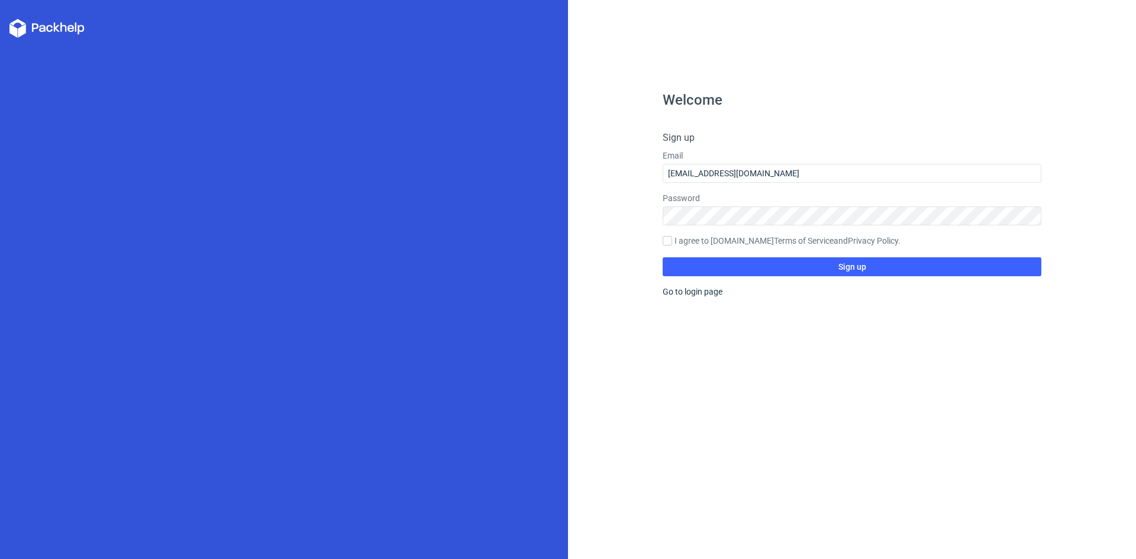
click at [692, 237] on label "I agree to Packhelp.com Terms of Service and Privacy Policy ." at bounding box center [852, 241] width 379 height 13
click at [672, 237] on input "I agree to Packhelp.com Terms of Service and Privacy Policy ." at bounding box center [667, 240] width 9 height 9
checkbox input "true"
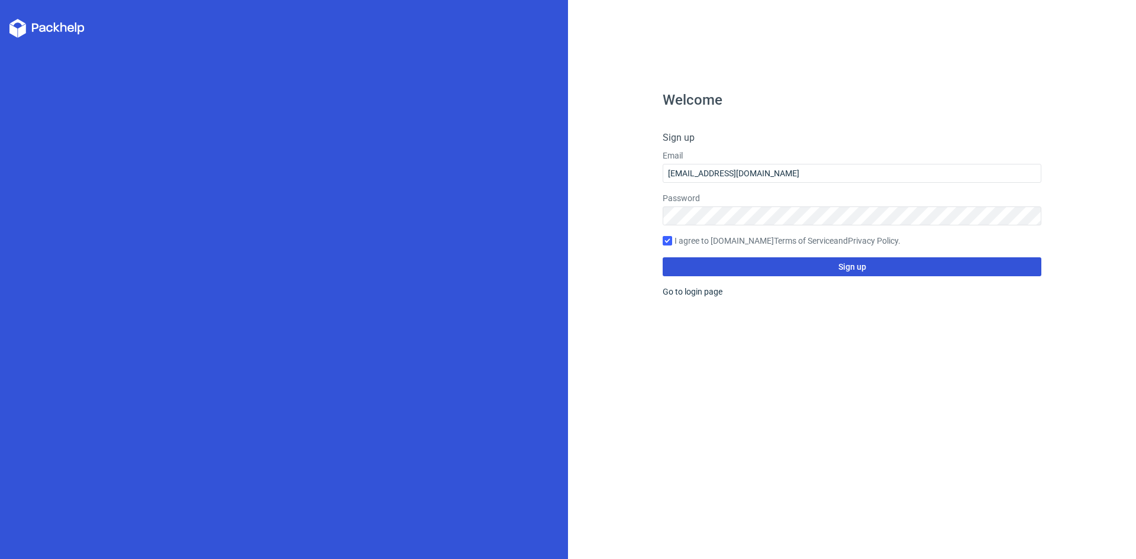
click at [735, 263] on button "Sign up" at bounding box center [852, 266] width 379 height 19
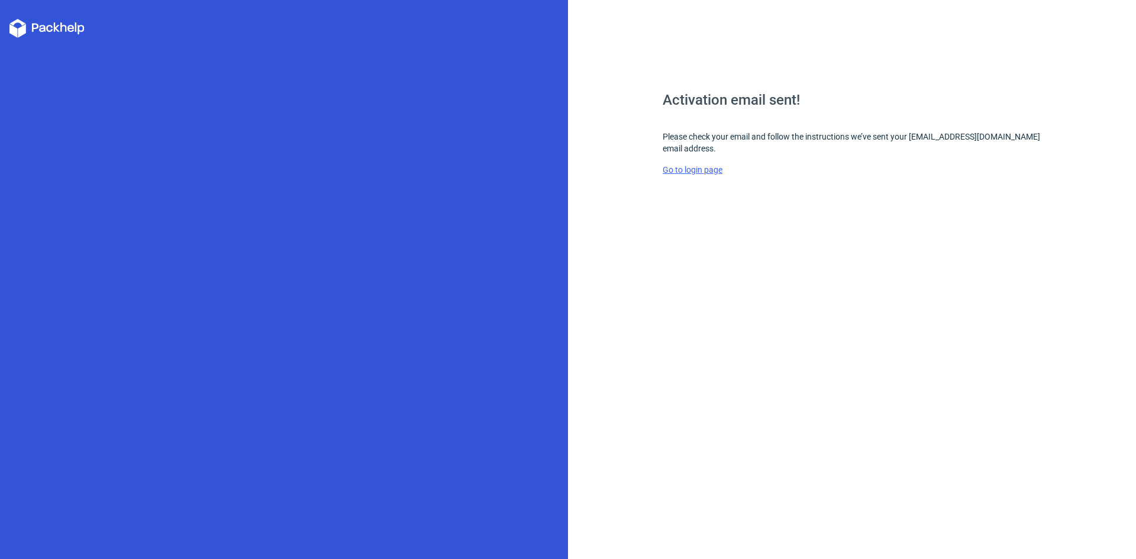
click at [688, 172] on link "Go to login page" at bounding box center [693, 169] width 60 height 9
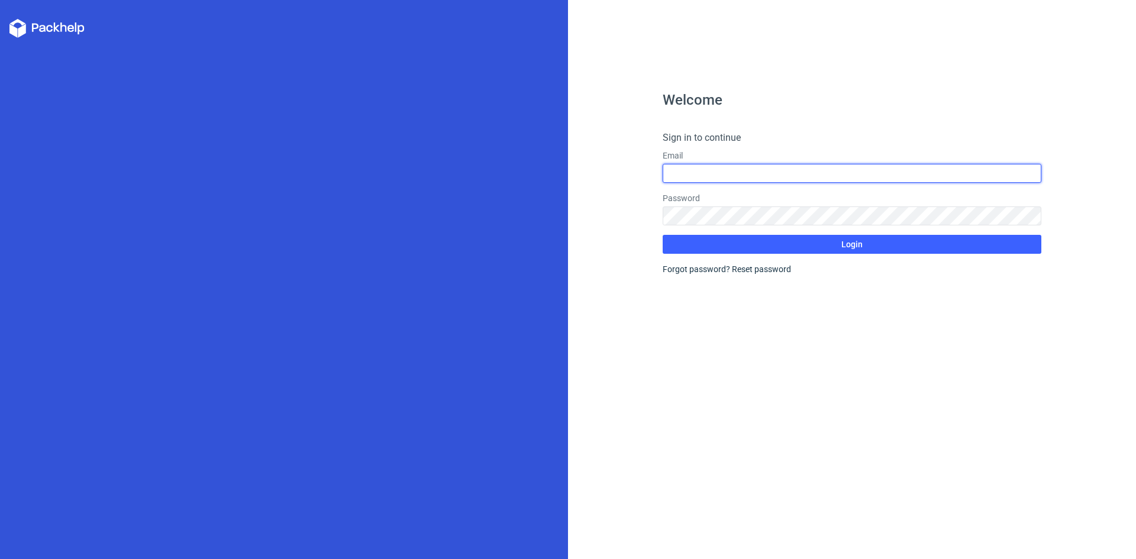
click at [698, 167] on input "text" at bounding box center [852, 173] width 379 height 19
type input "lksundar1045@gmail.com"
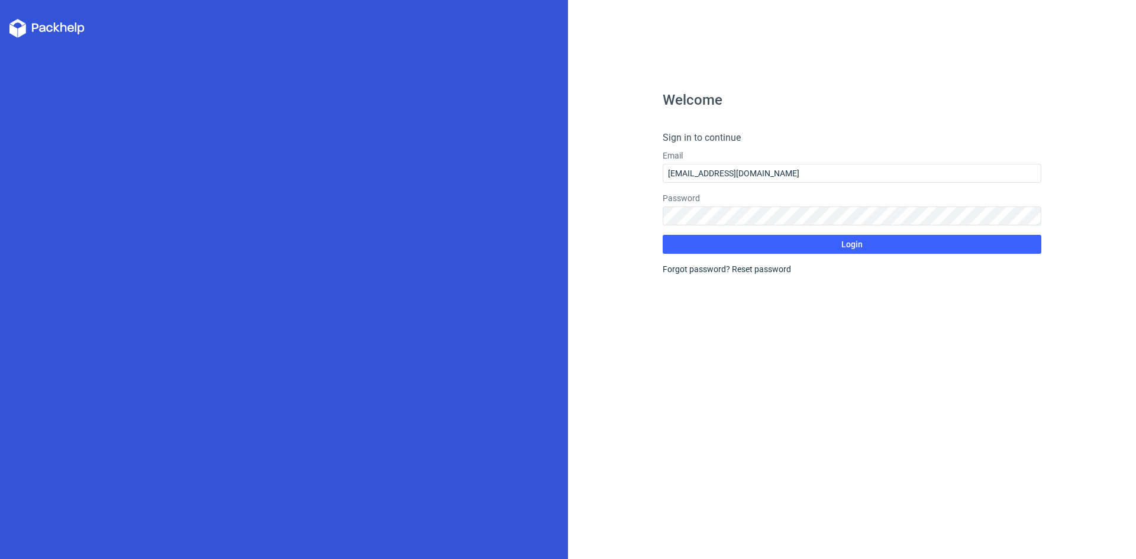
click at [694, 204] on label "Password" at bounding box center [852, 198] width 379 height 12
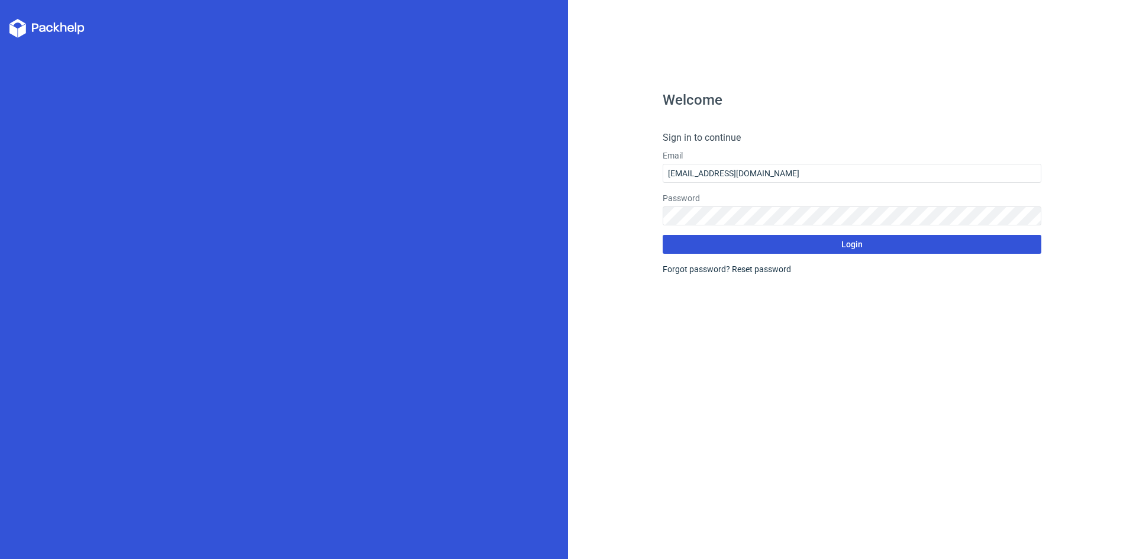
click at [703, 252] on button "Login" at bounding box center [852, 244] width 379 height 19
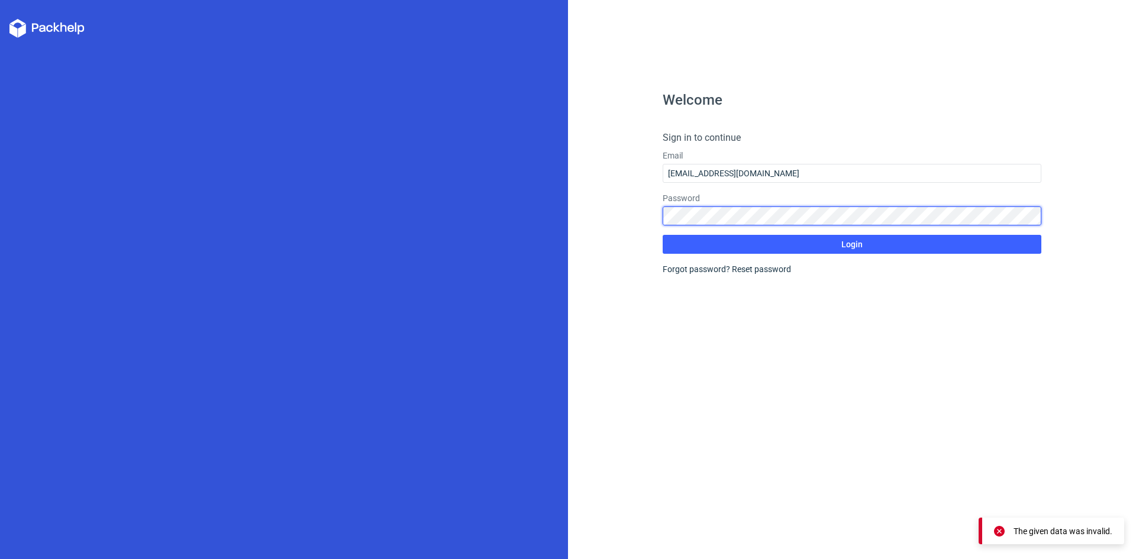
click at [494, 240] on div "Welcome Sign in to continue Email lksundar1045@gmail.com Password Login Forgot …" at bounding box center [568, 279] width 1136 height 559
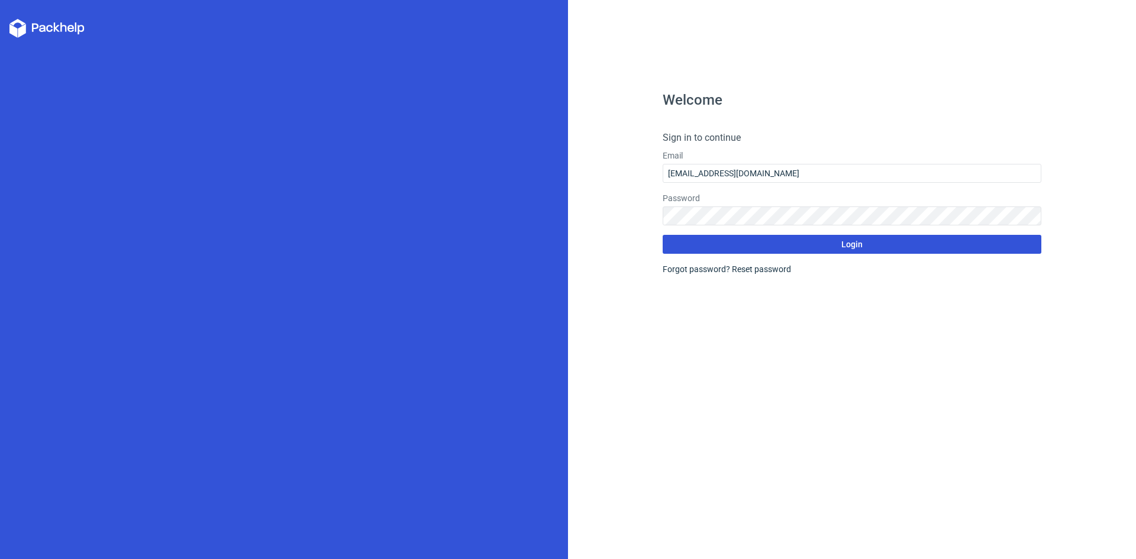
click at [704, 239] on button "Login" at bounding box center [852, 244] width 379 height 19
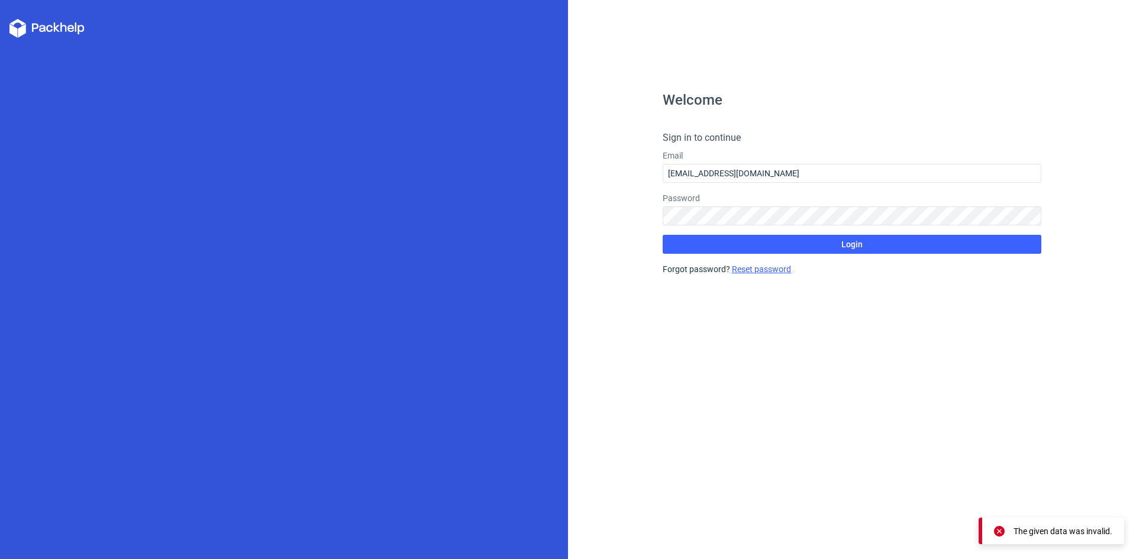
click at [769, 266] on link "Reset password" at bounding box center [761, 269] width 59 height 9
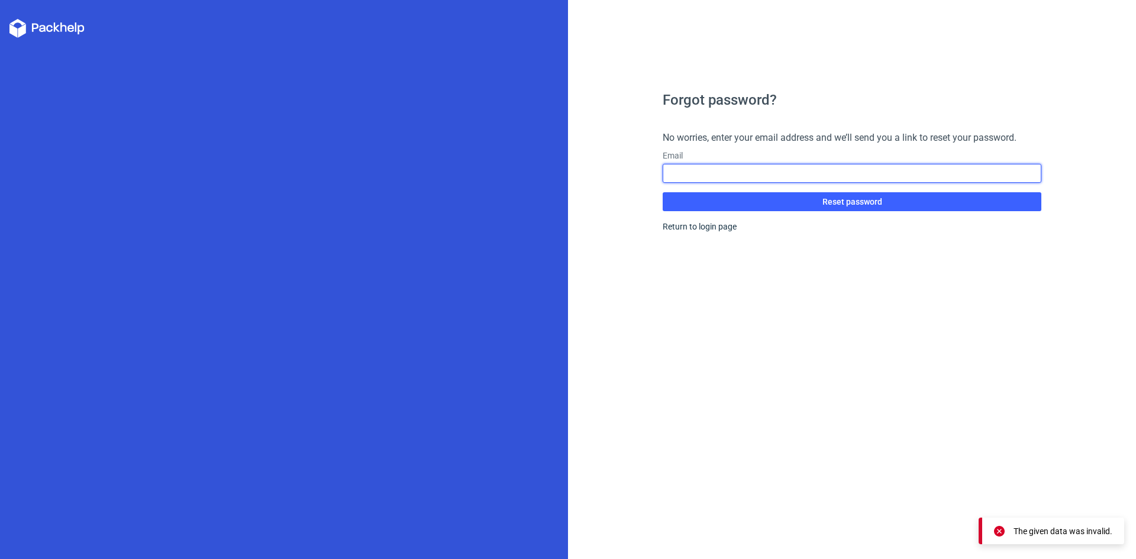
click at [748, 176] on input "text" at bounding box center [852, 173] width 379 height 19
type input "lksundar1045@gmail.com"
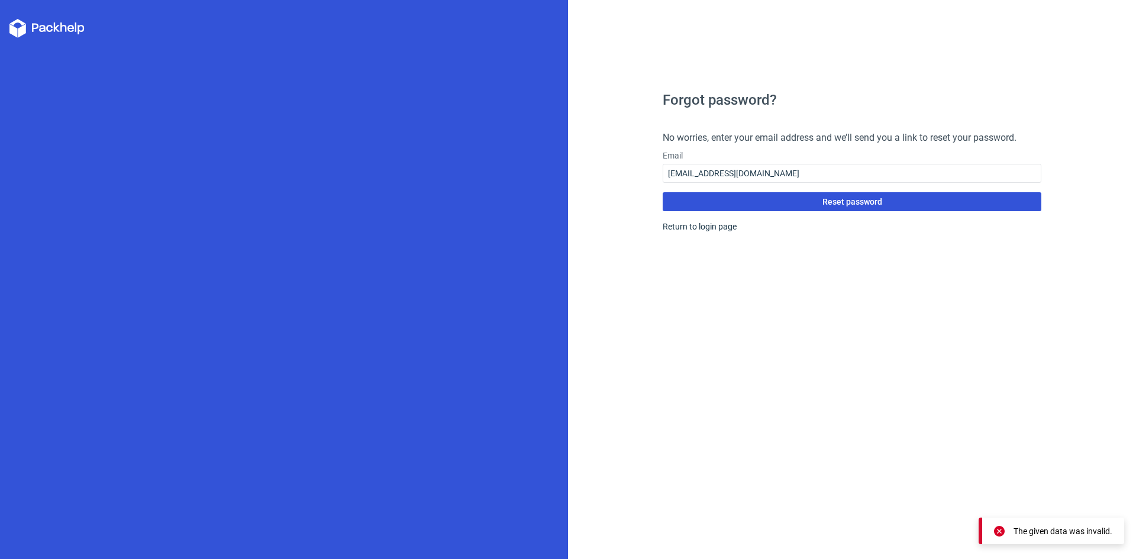
click at [761, 196] on button "Reset password" at bounding box center [852, 201] width 379 height 19
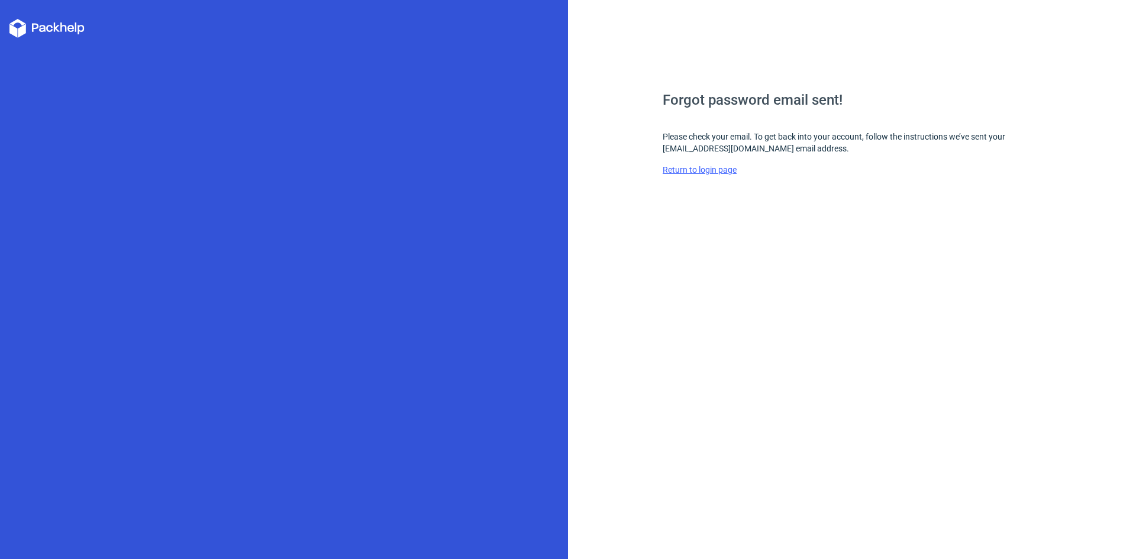
click at [724, 167] on link "Return to login page" at bounding box center [700, 169] width 74 height 9
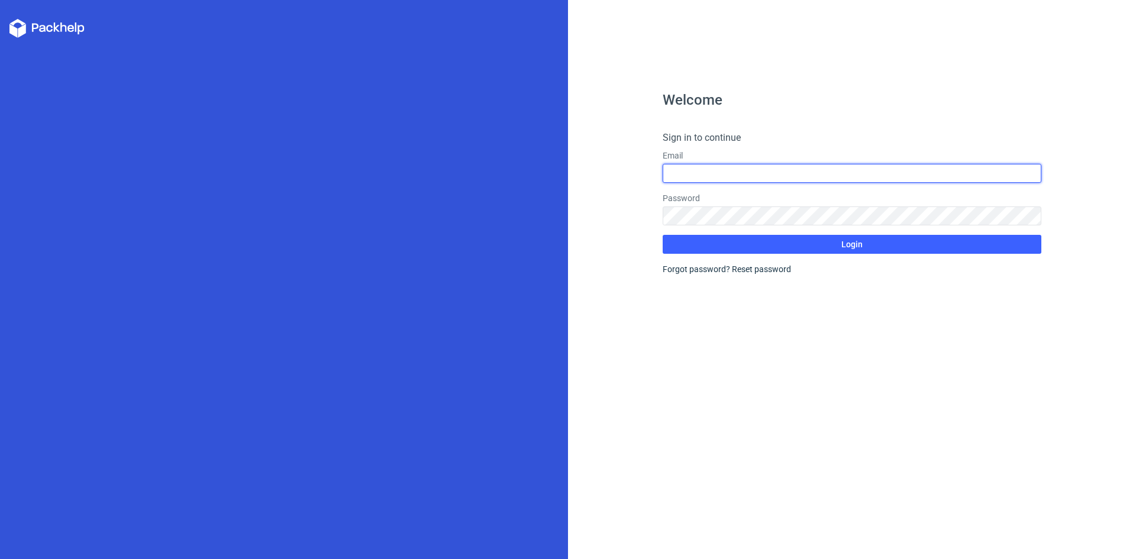
click at [678, 164] on input "text" at bounding box center [852, 173] width 379 height 19
type input "lksundar1045@gmail.com"
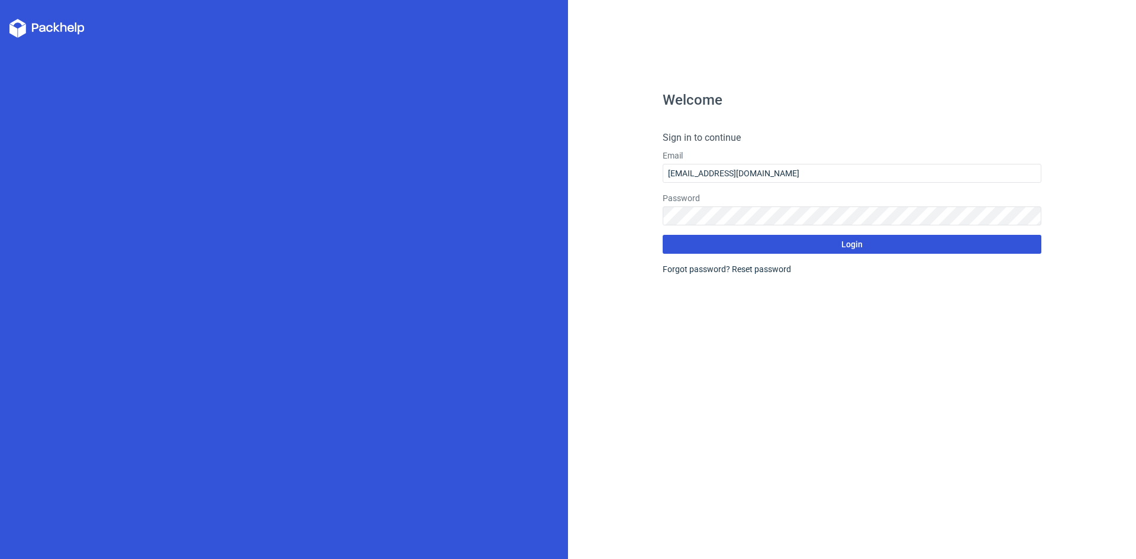
click at [702, 247] on button "Login" at bounding box center [852, 244] width 379 height 19
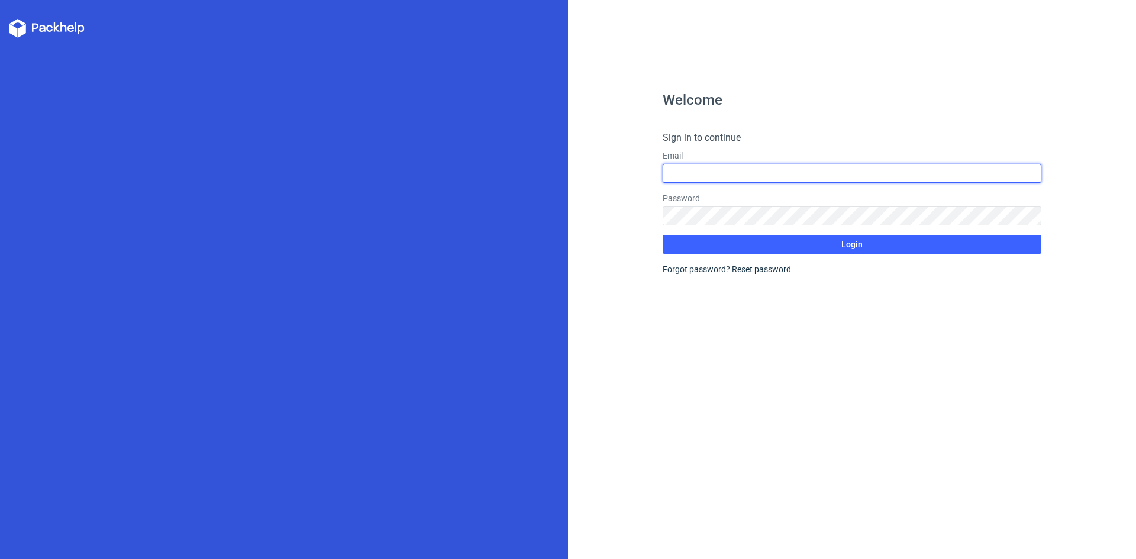
click at [713, 172] on input "text" at bounding box center [852, 173] width 379 height 19
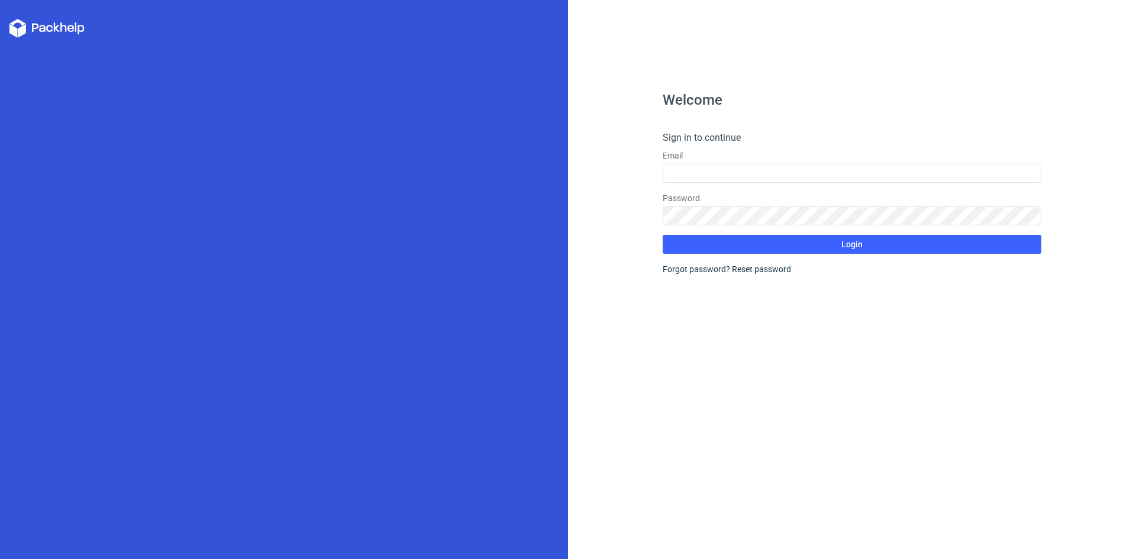
click at [539, 152] on div at bounding box center [284, 279] width 568 height 559
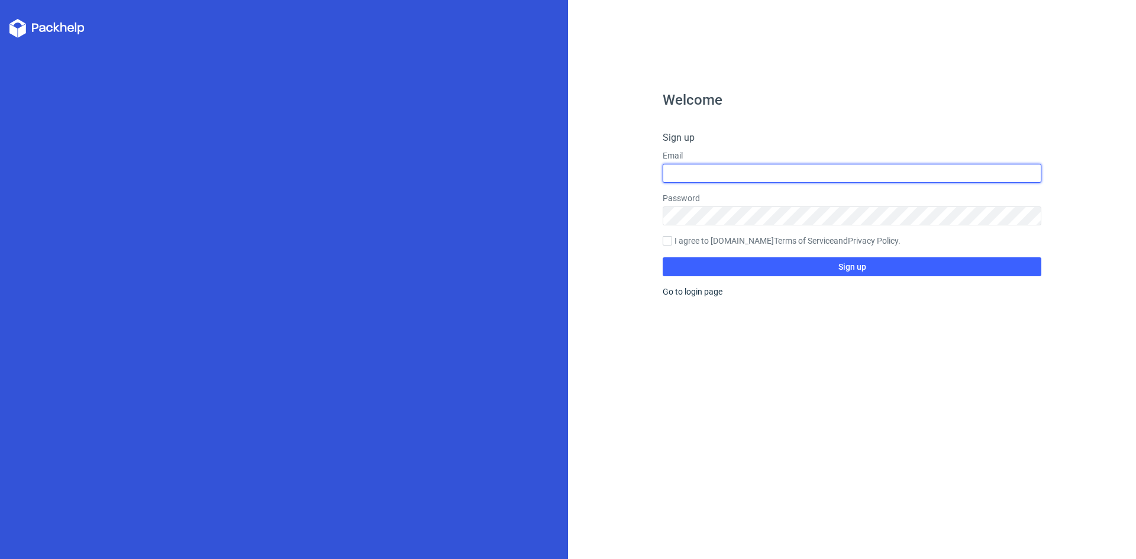
click at [718, 165] on input "text" at bounding box center [852, 173] width 379 height 19
type input "lksundar1045@gmail.com"
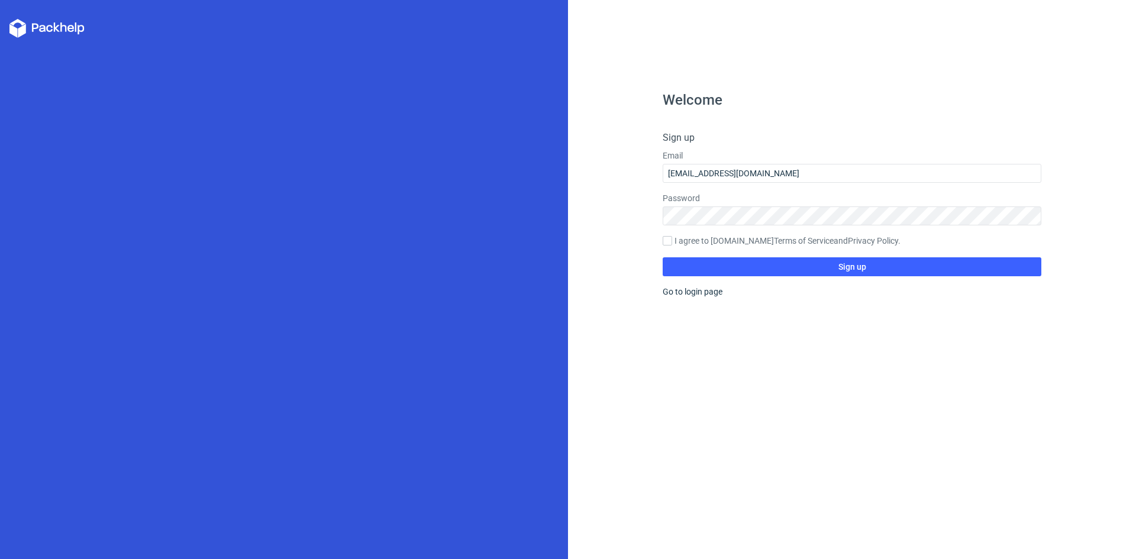
click at [683, 231] on form "Sign up Email lksundar1045@gmail.com Password I agree to Packhelp.com Terms of …" at bounding box center [852, 204] width 379 height 146
click at [678, 241] on label "I agree to Packhelp.com Terms of Service and Privacy Policy ." at bounding box center [852, 241] width 379 height 13
click at [672, 241] on input "I agree to Packhelp.com Terms of Service and Privacy Policy ." at bounding box center [667, 240] width 9 height 9
checkbox input "true"
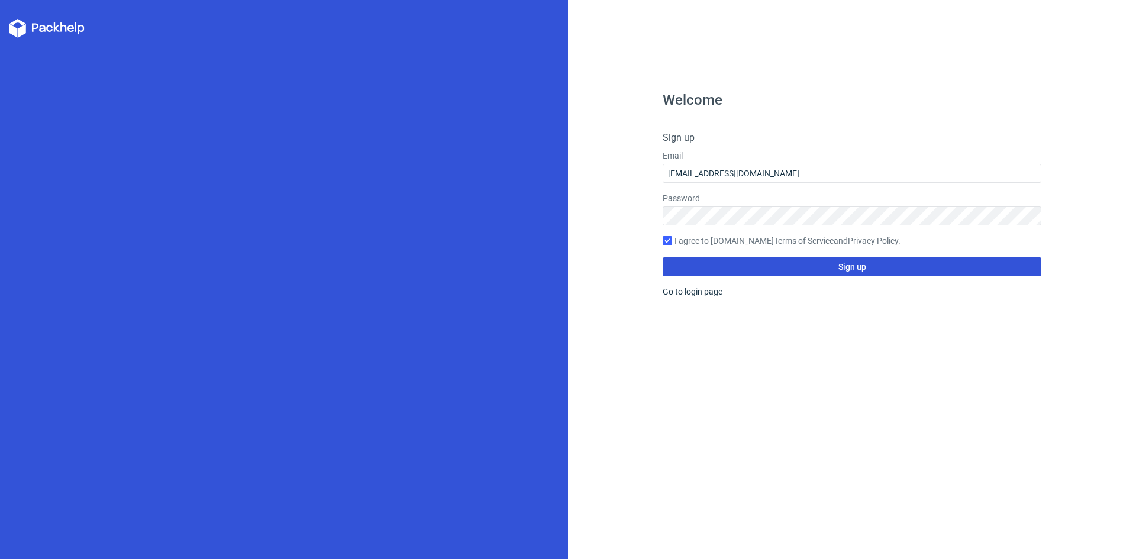
click at [723, 274] on button "Sign up" at bounding box center [852, 266] width 379 height 19
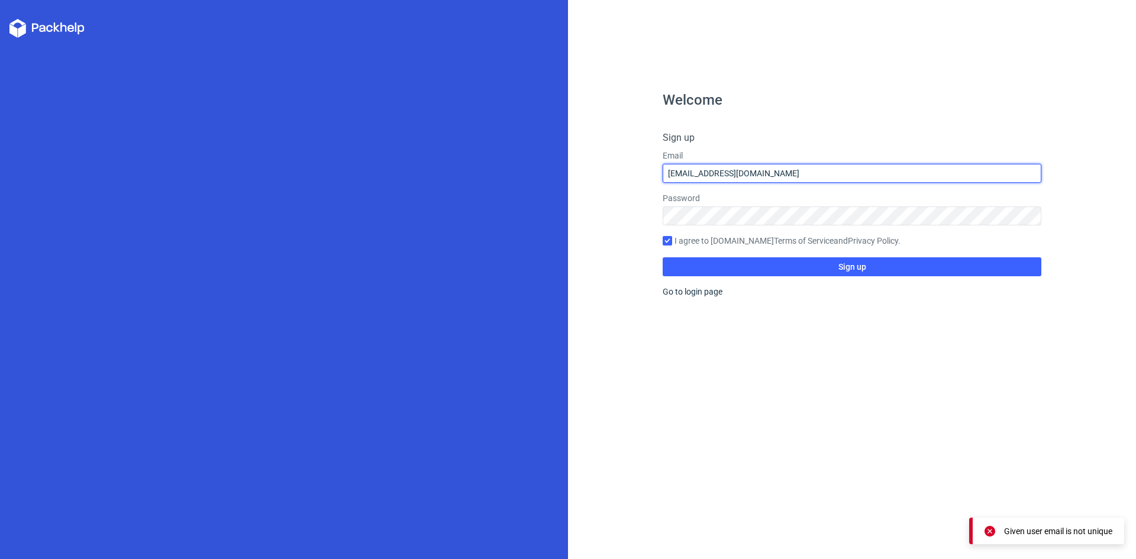
click at [286, 175] on div "Welcome Sign up Email lksundar1045@gmail.com Password I agree to Packhelp.com T…" at bounding box center [568, 279] width 1136 height 559
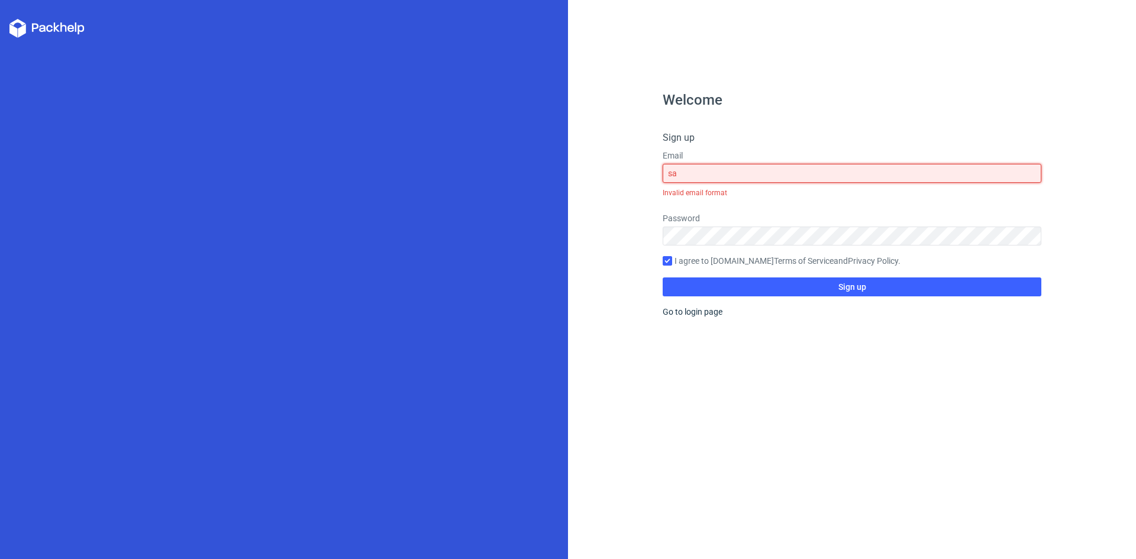
type input "s"
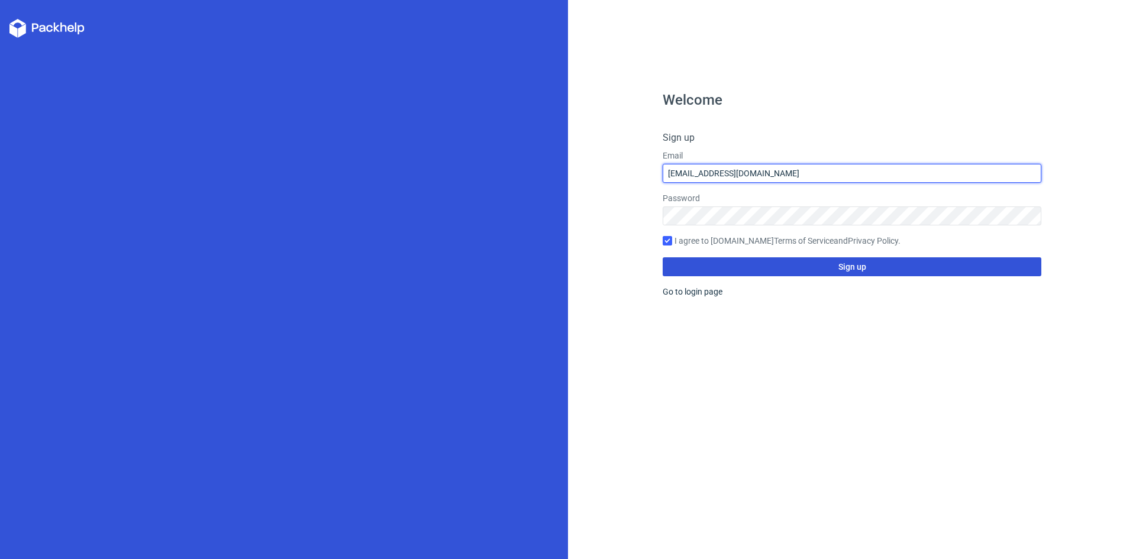
type input "sachinsundar4510@gmail.com"
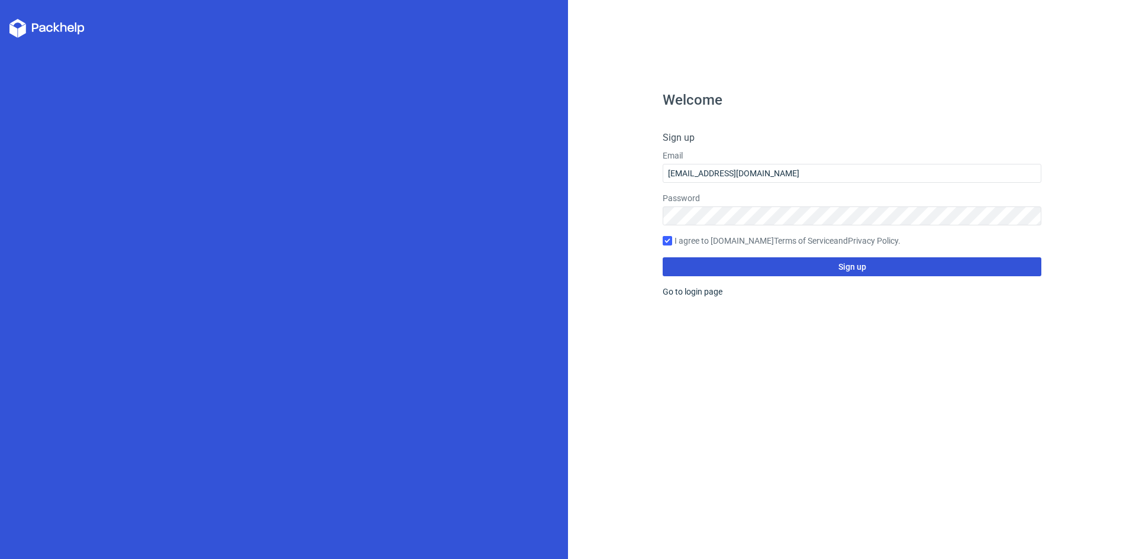
click at [736, 266] on button "Sign up" at bounding box center [852, 266] width 379 height 19
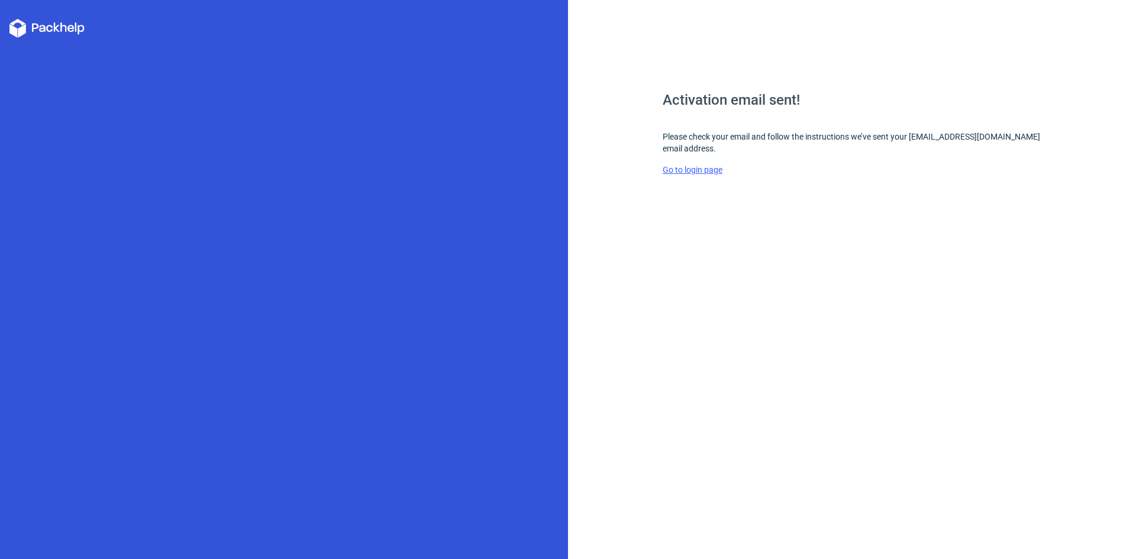
click at [710, 173] on link "Go to login page" at bounding box center [693, 169] width 60 height 9
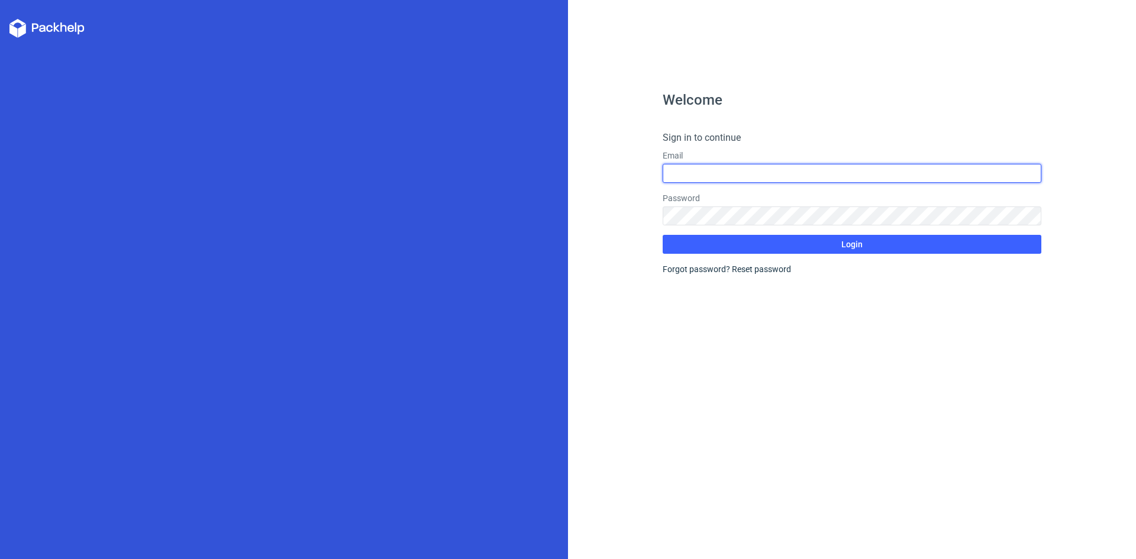
click at [723, 179] on input "text" at bounding box center [852, 173] width 379 height 19
type input "sachinsundar4510@gmail.com"
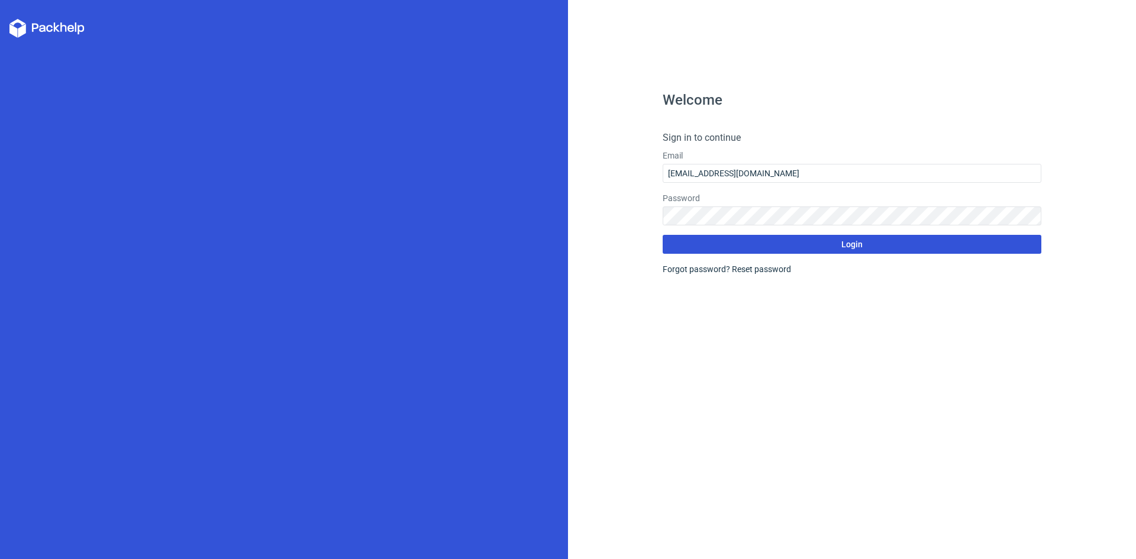
click at [726, 237] on button "Login" at bounding box center [852, 244] width 379 height 19
